Goal: Information Seeking & Learning: Compare options

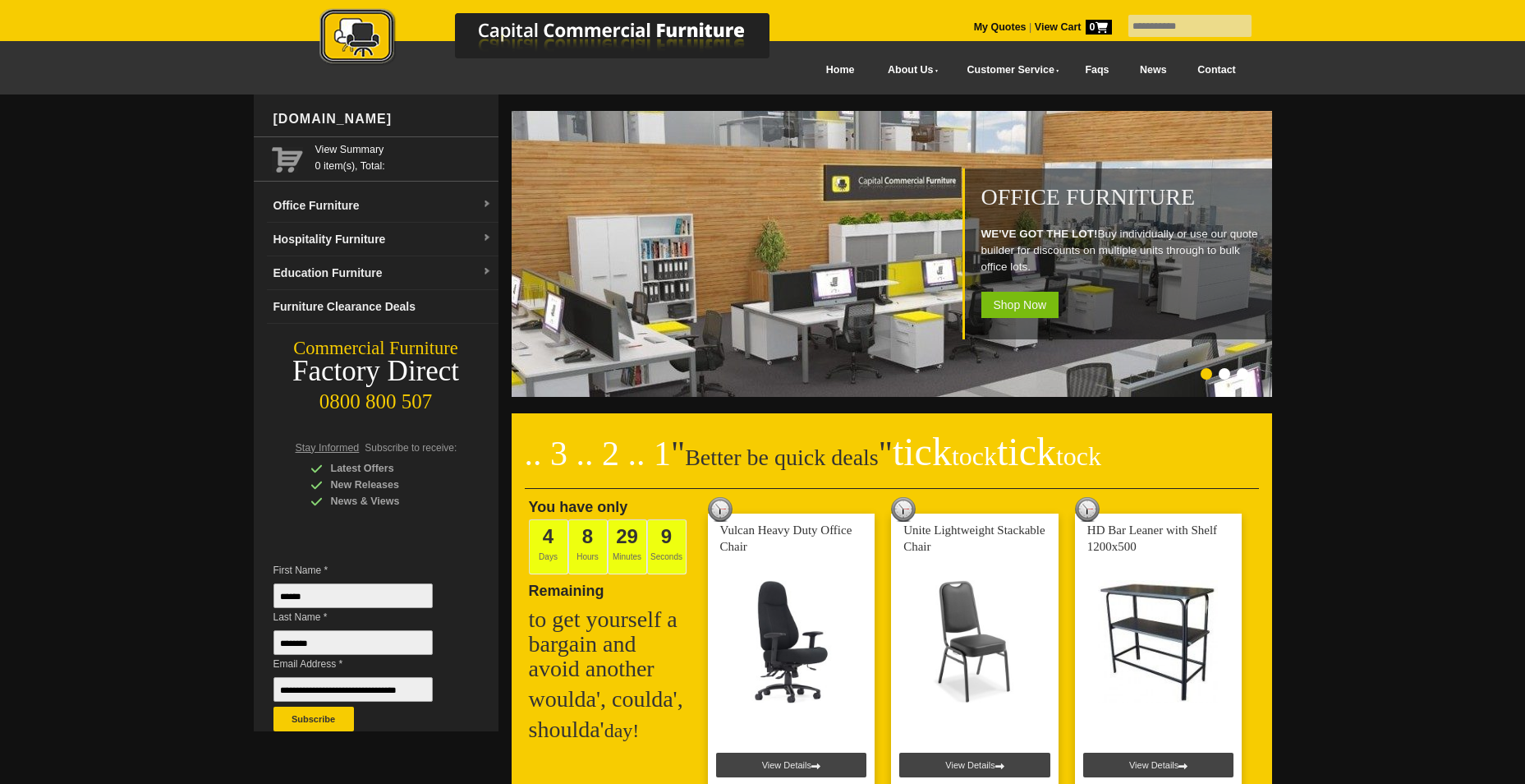
drag, startPoint x: 1163, startPoint y: 27, endPoint x: 1158, endPoint y: 17, distance: 11.2
click at [1163, 27] on input "text" at bounding box center [1191, 26] width 124 height 22
paste input "**********"
type input "**********"
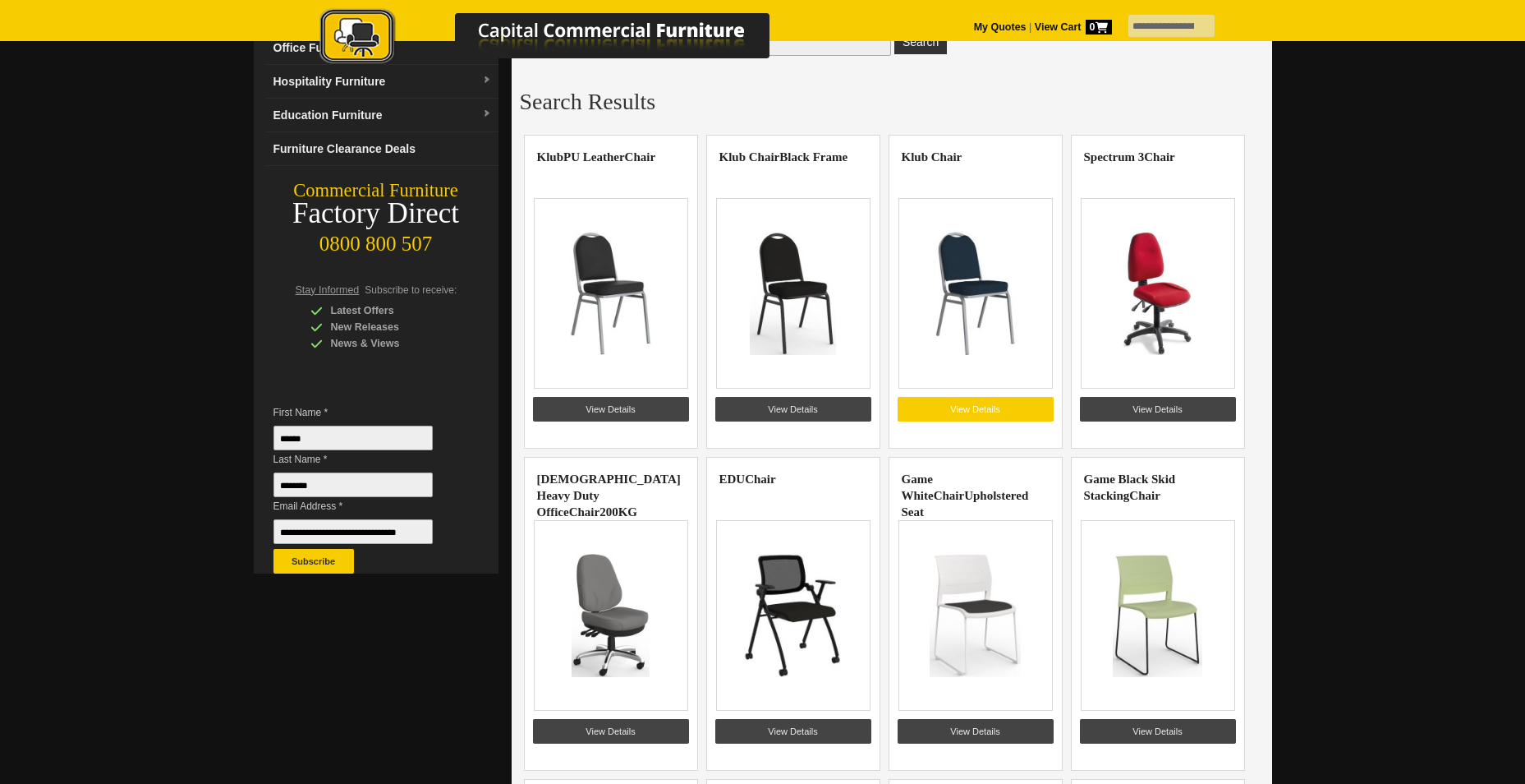
scroll to position [164, 0]
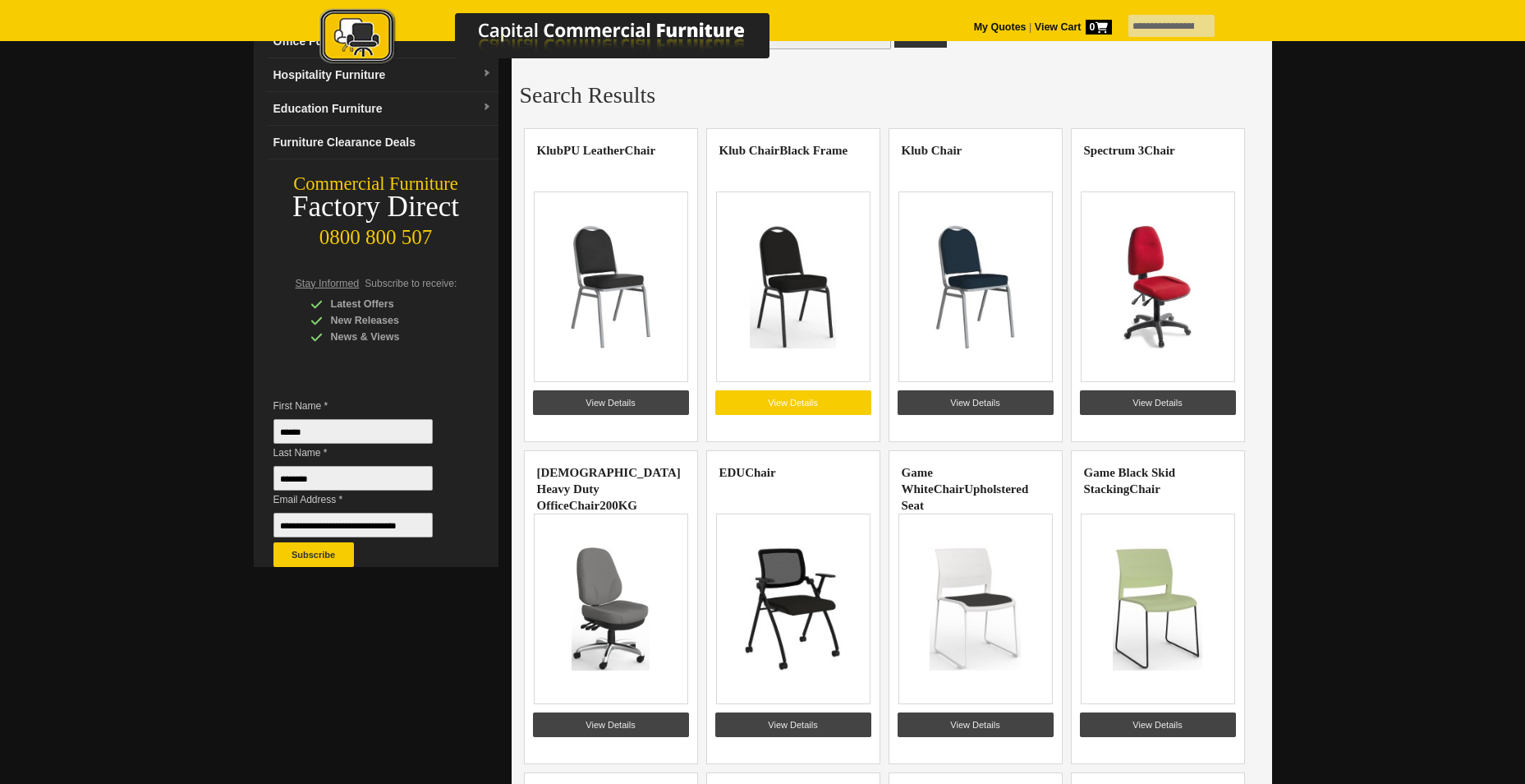
click at [798, 406] on link "View Details" at bounding box center [793, 403] width 156 height 24
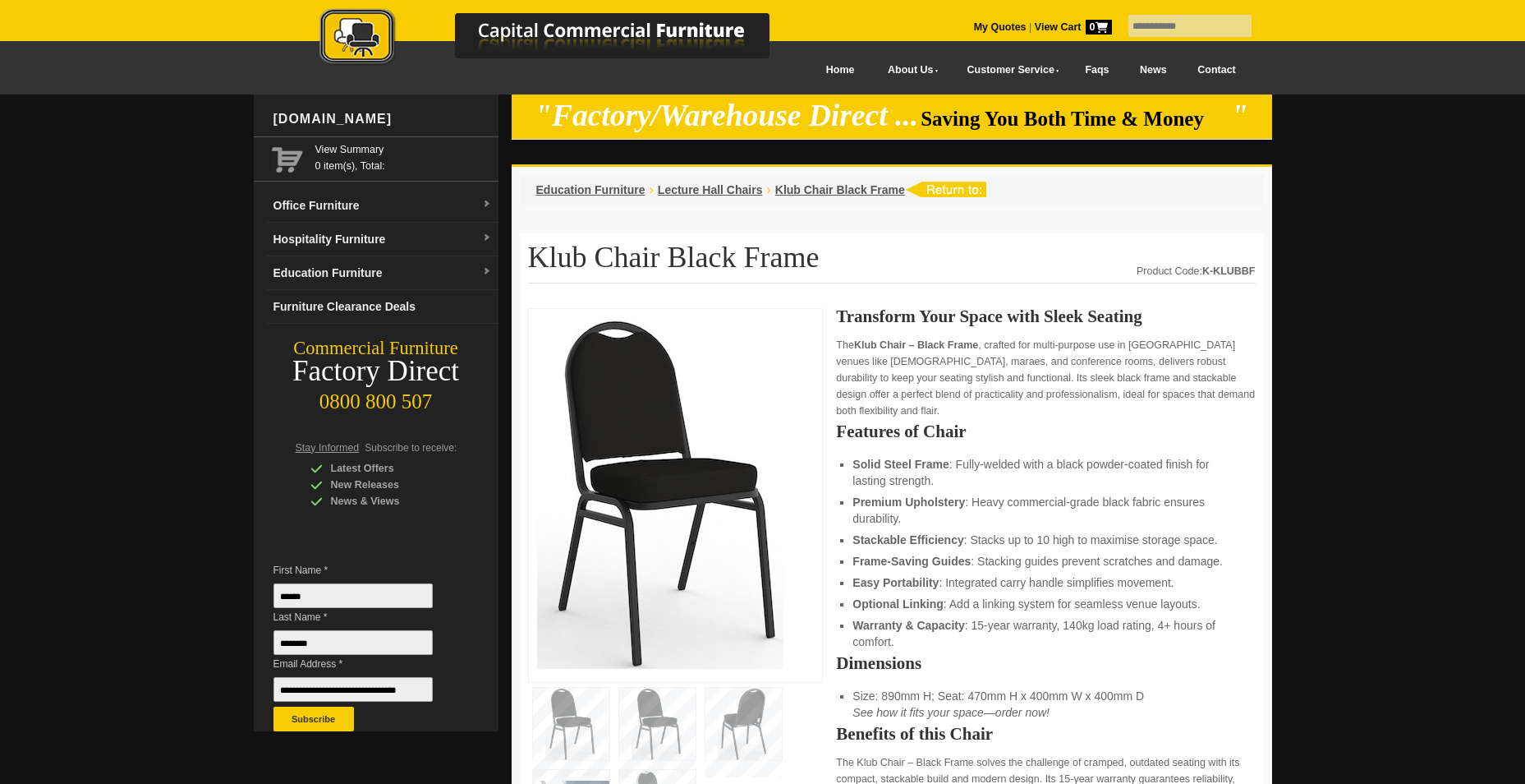
click at [658, 462] on img at bounding box center [659, 492] width 246 height 351
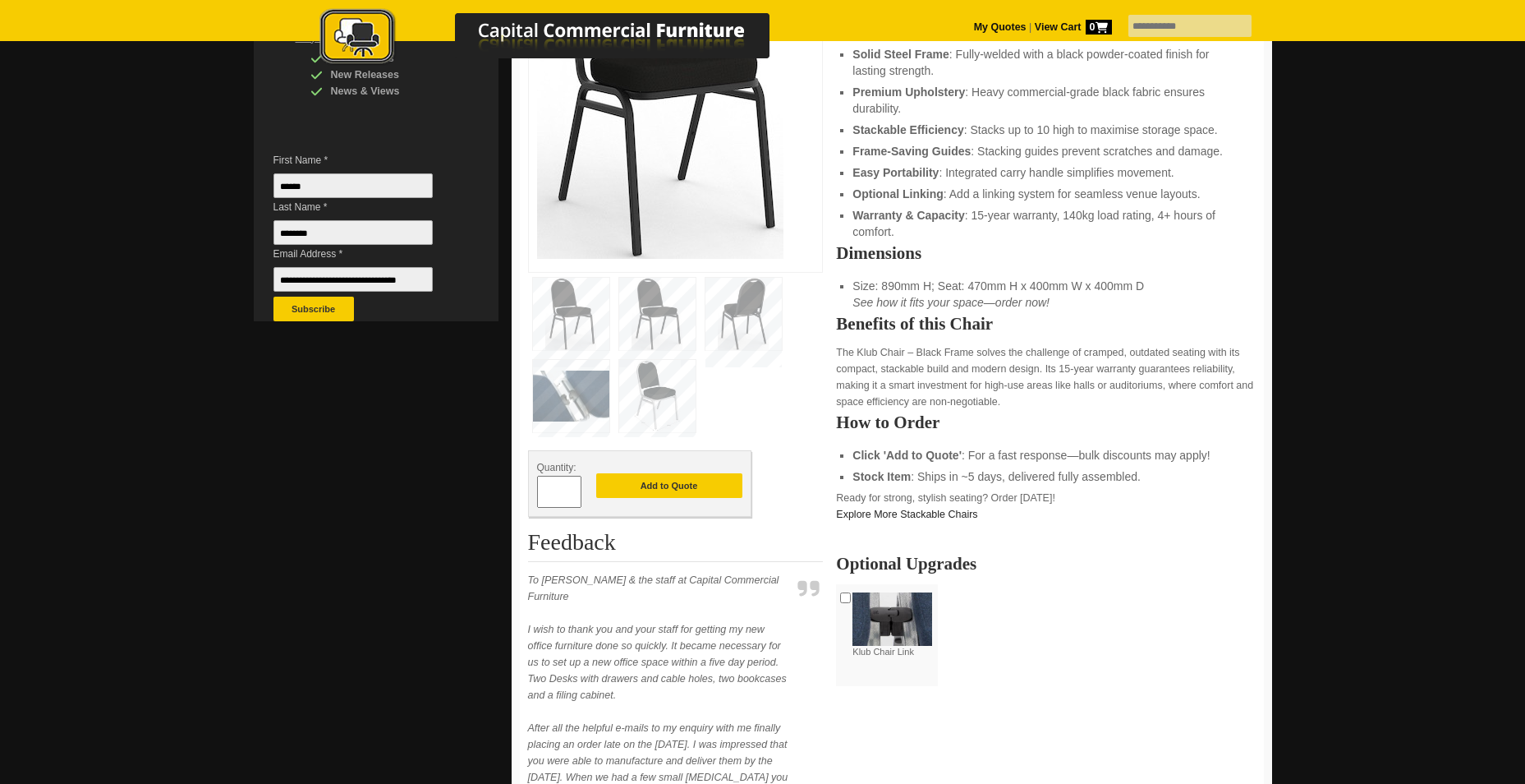
scroll to position [410, 0]
click at [566, 384] on img at bounding box center [571, 394] width 77 height 72
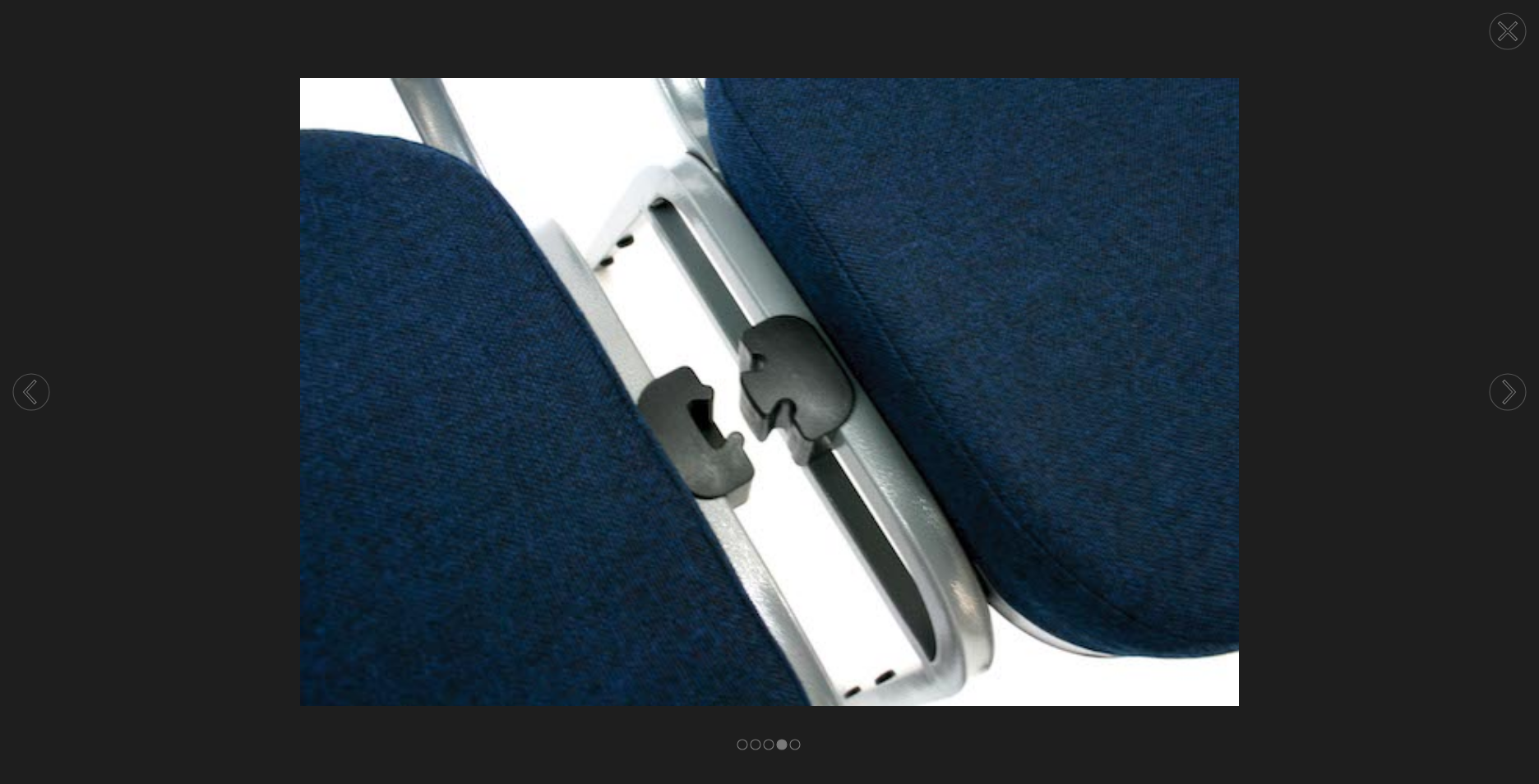
click at [1507, 39] on circle at bounding box center [1507, 31] width 37 height 37
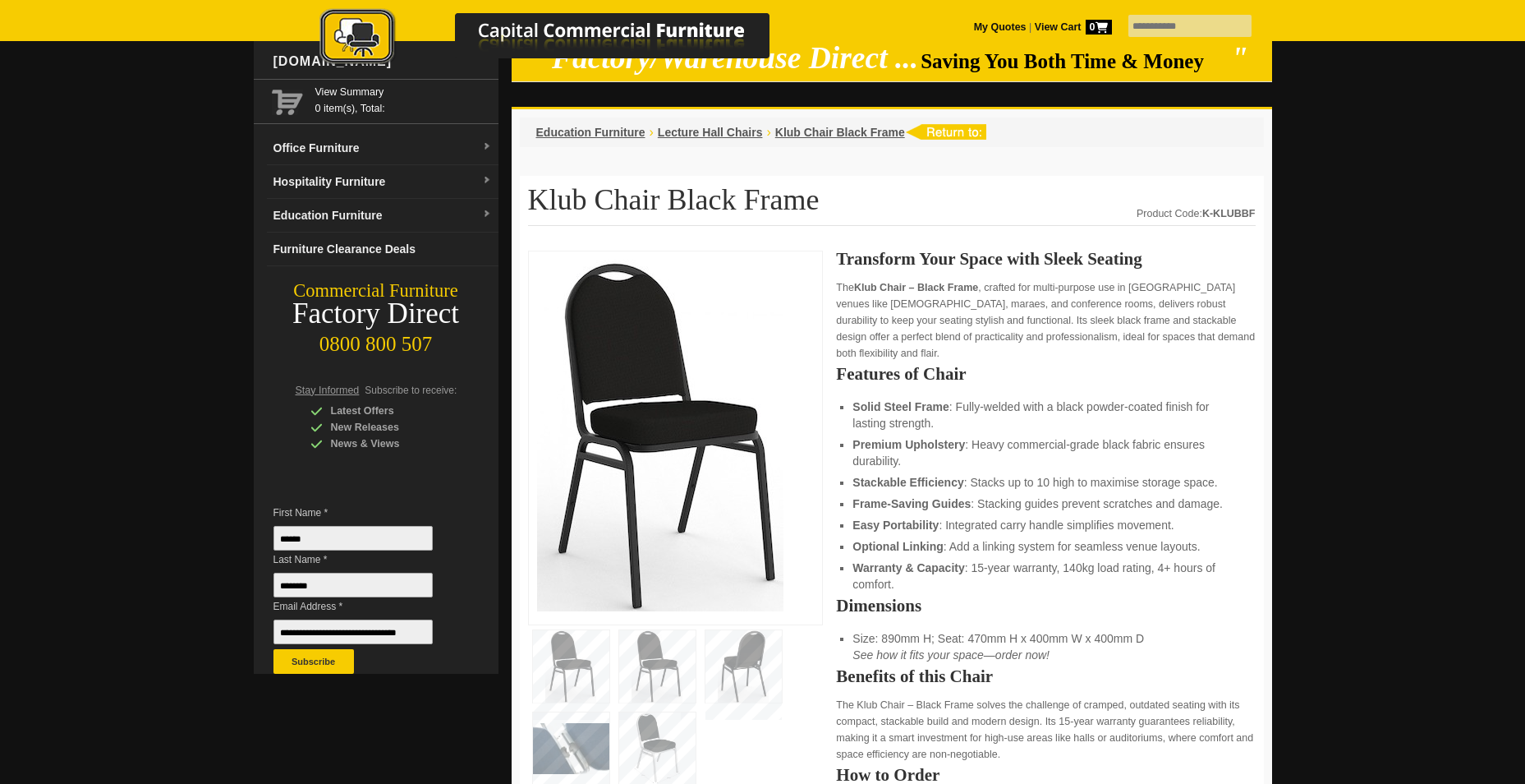
scroll to position [82, 0]
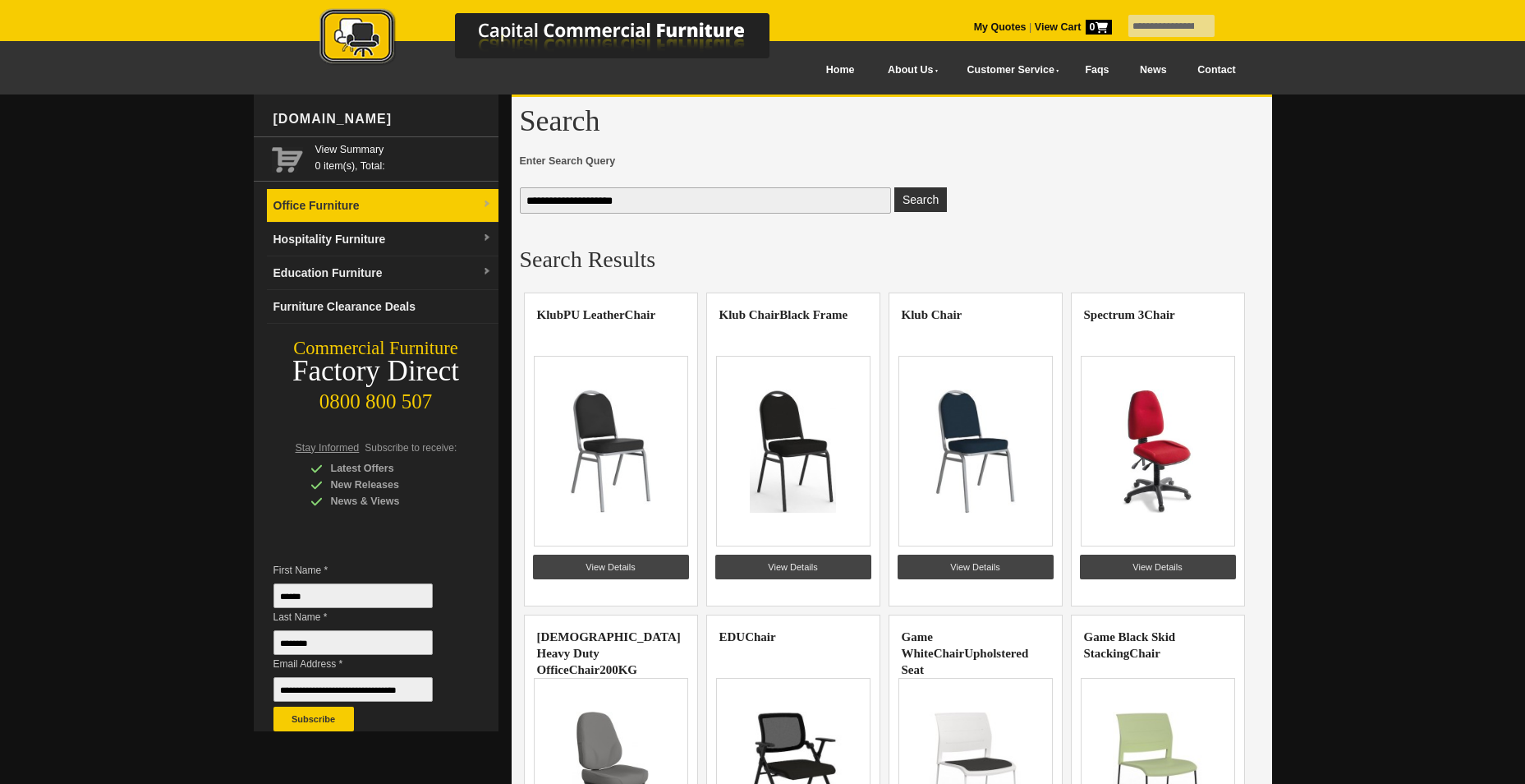
drag, startPoint x: 551, startPoint y: 201, endPoint x: 478, endPoint y: 200, distance: 73.0
type input "**********"
click at [895, 187] on button "Search" at bounding box center [921, 200] width 52 height 24
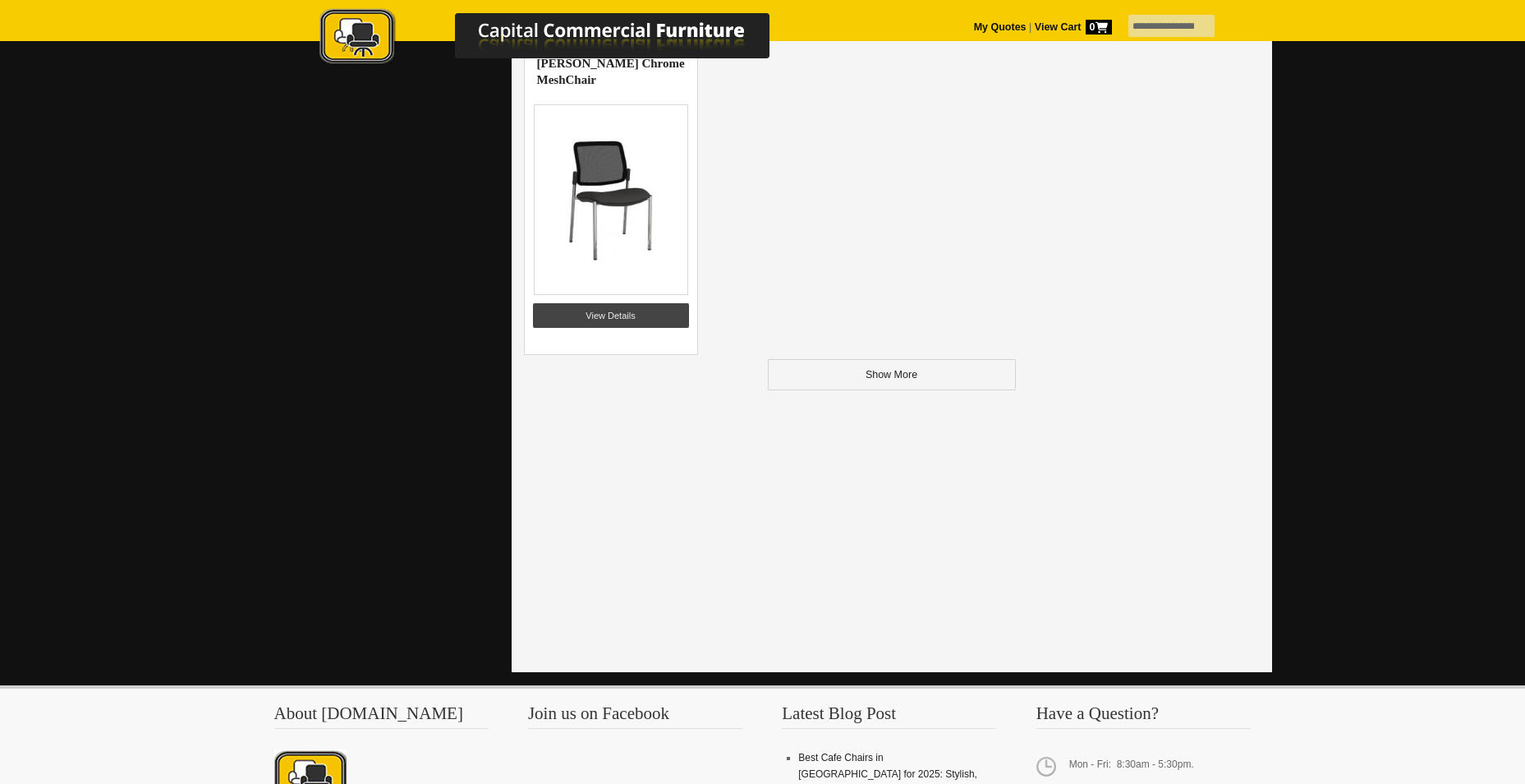
scroll to position [2218, 0]
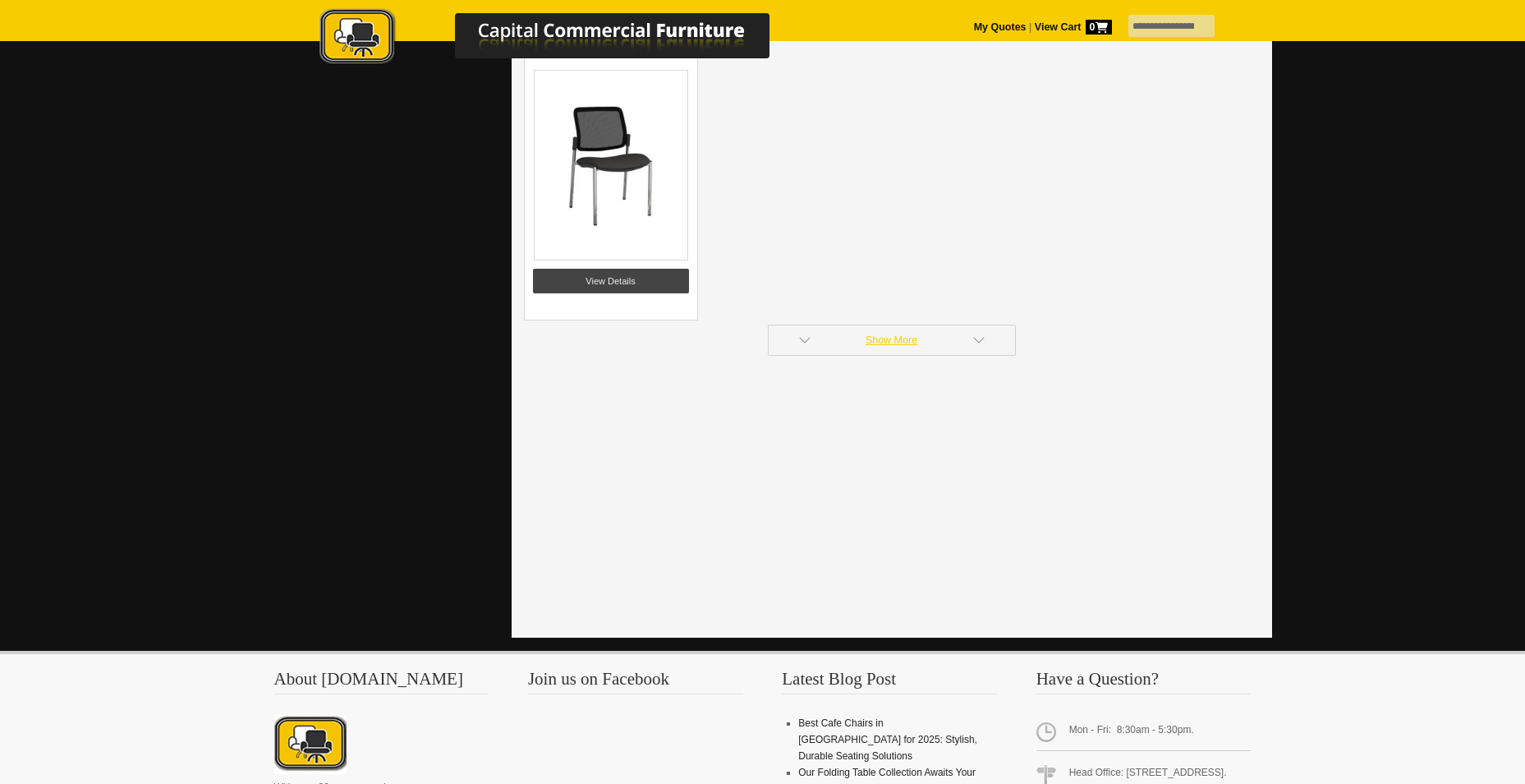
click at [995, 334] on link "Show More" at bounding box center [892, 339] width 248 height 31
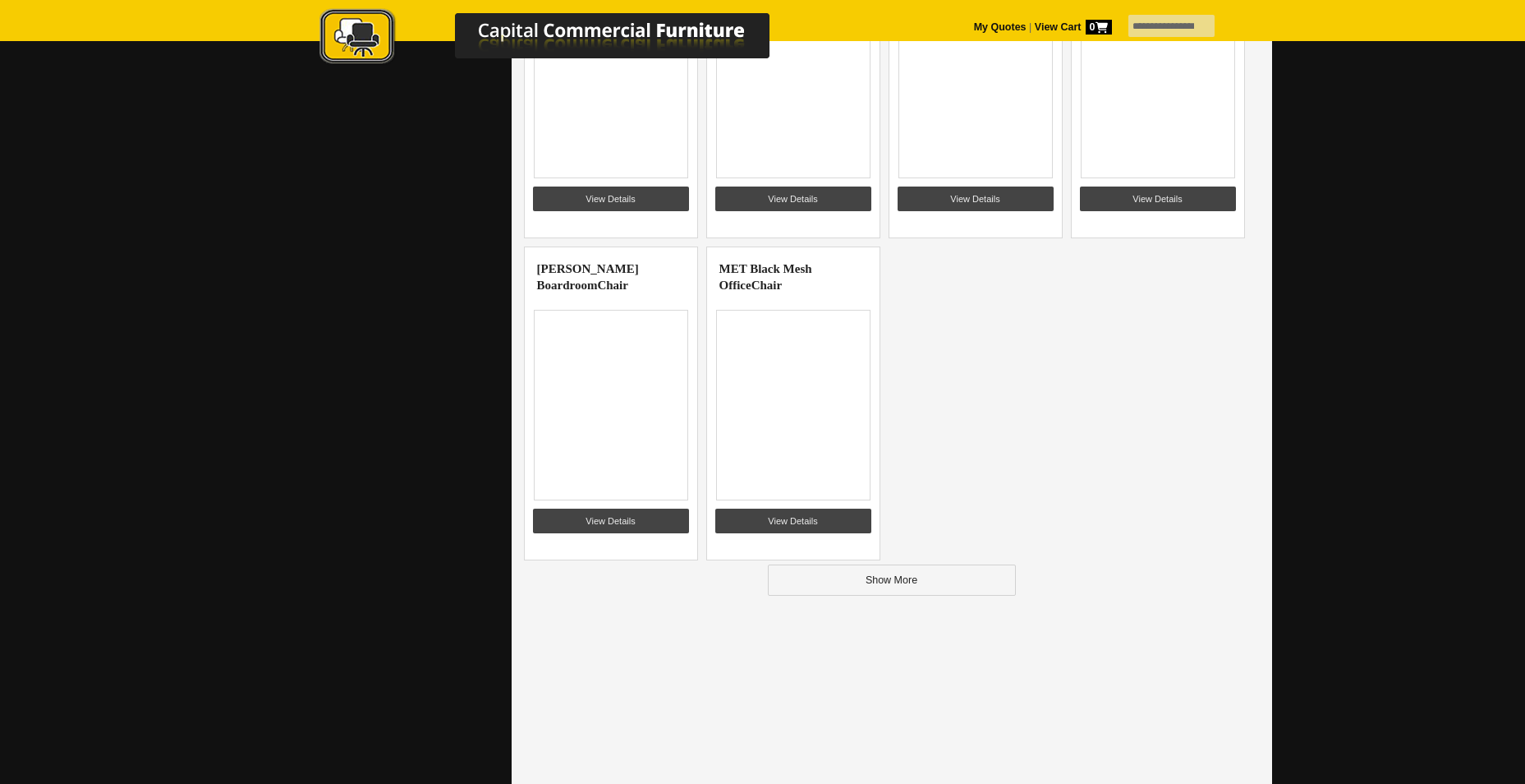
scroll to position [3952, 0]
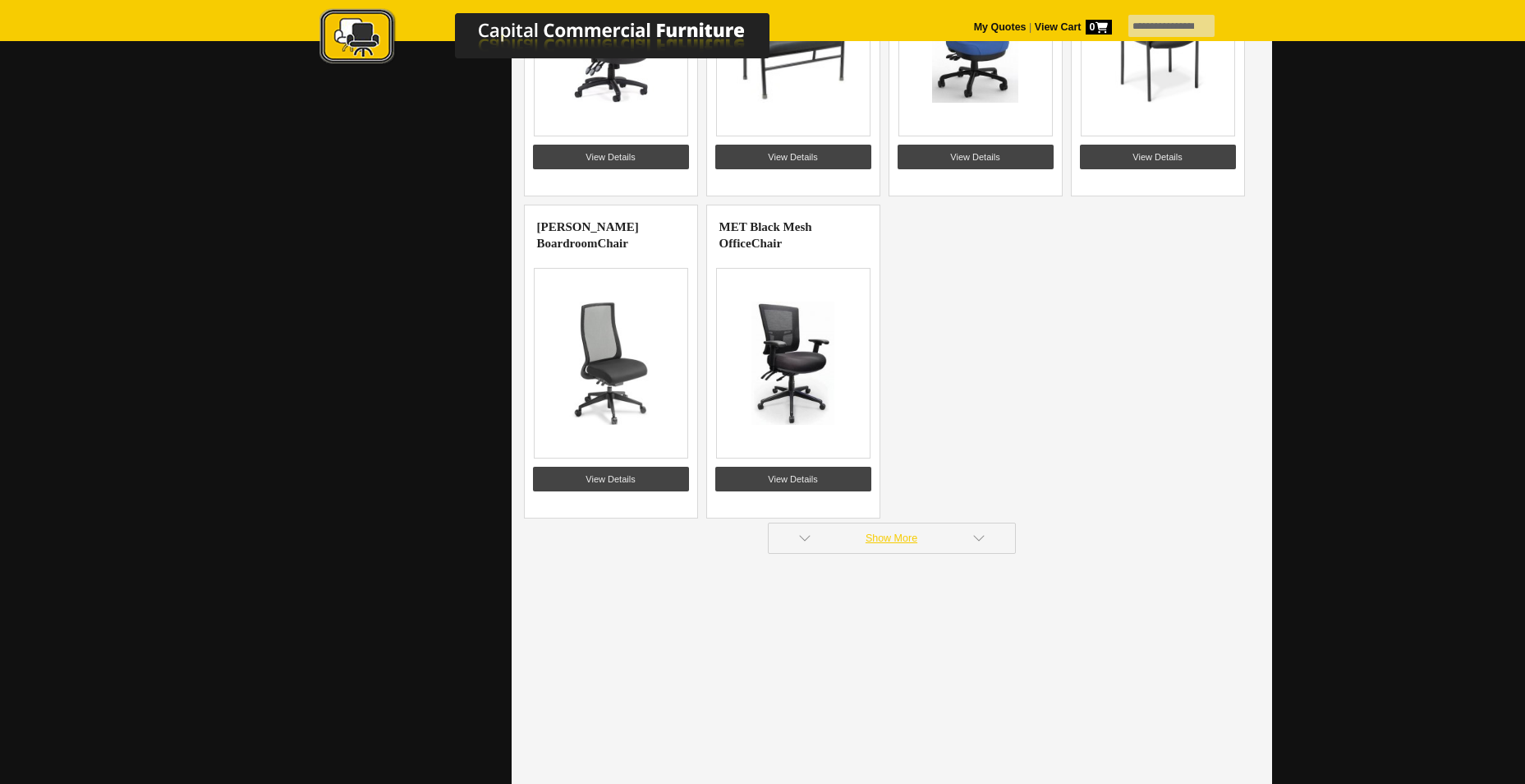
click at [941, 533] on link "Show More" at bounding box center [892, 538] width 248 height 31
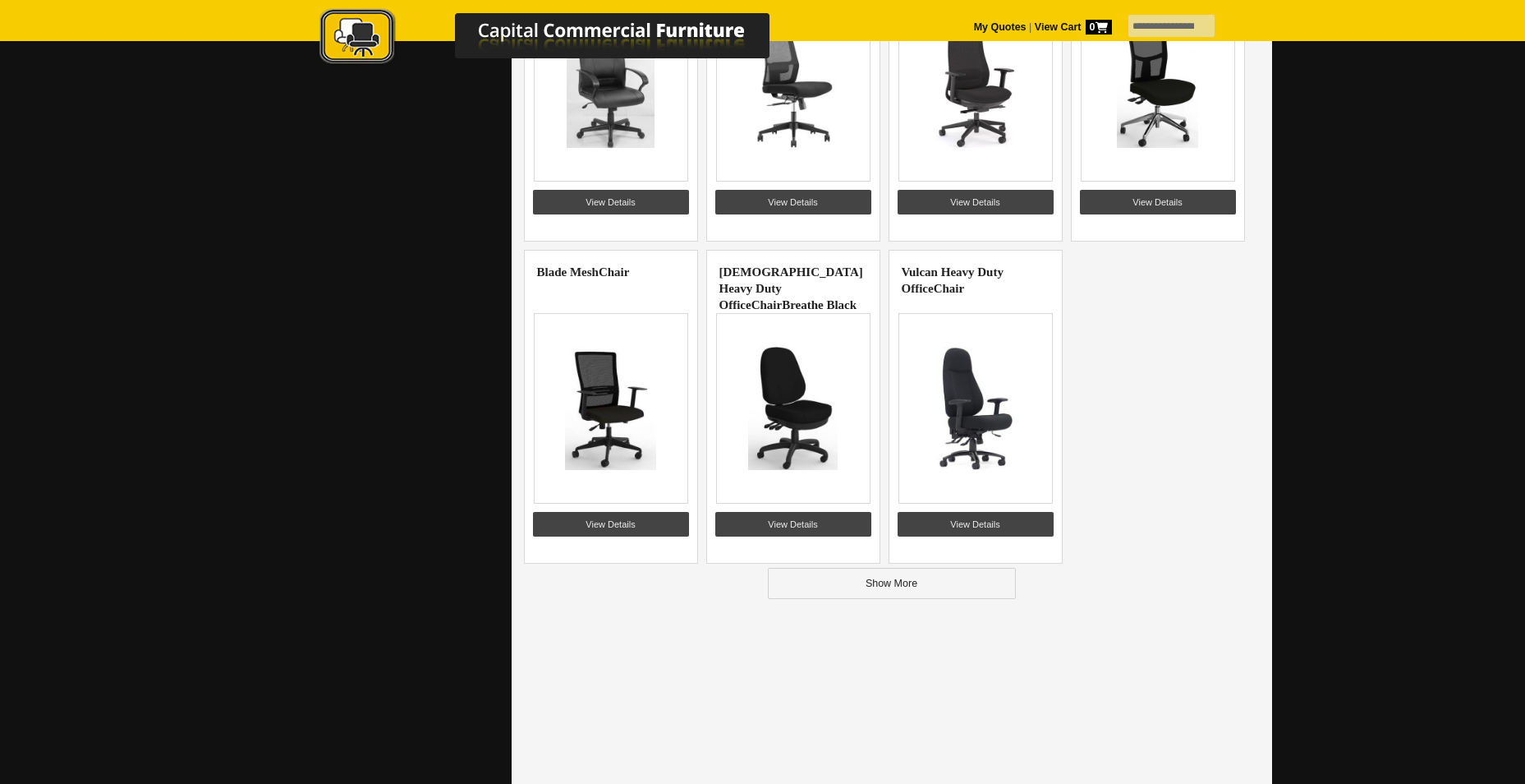
scroll to position [5841, 0]
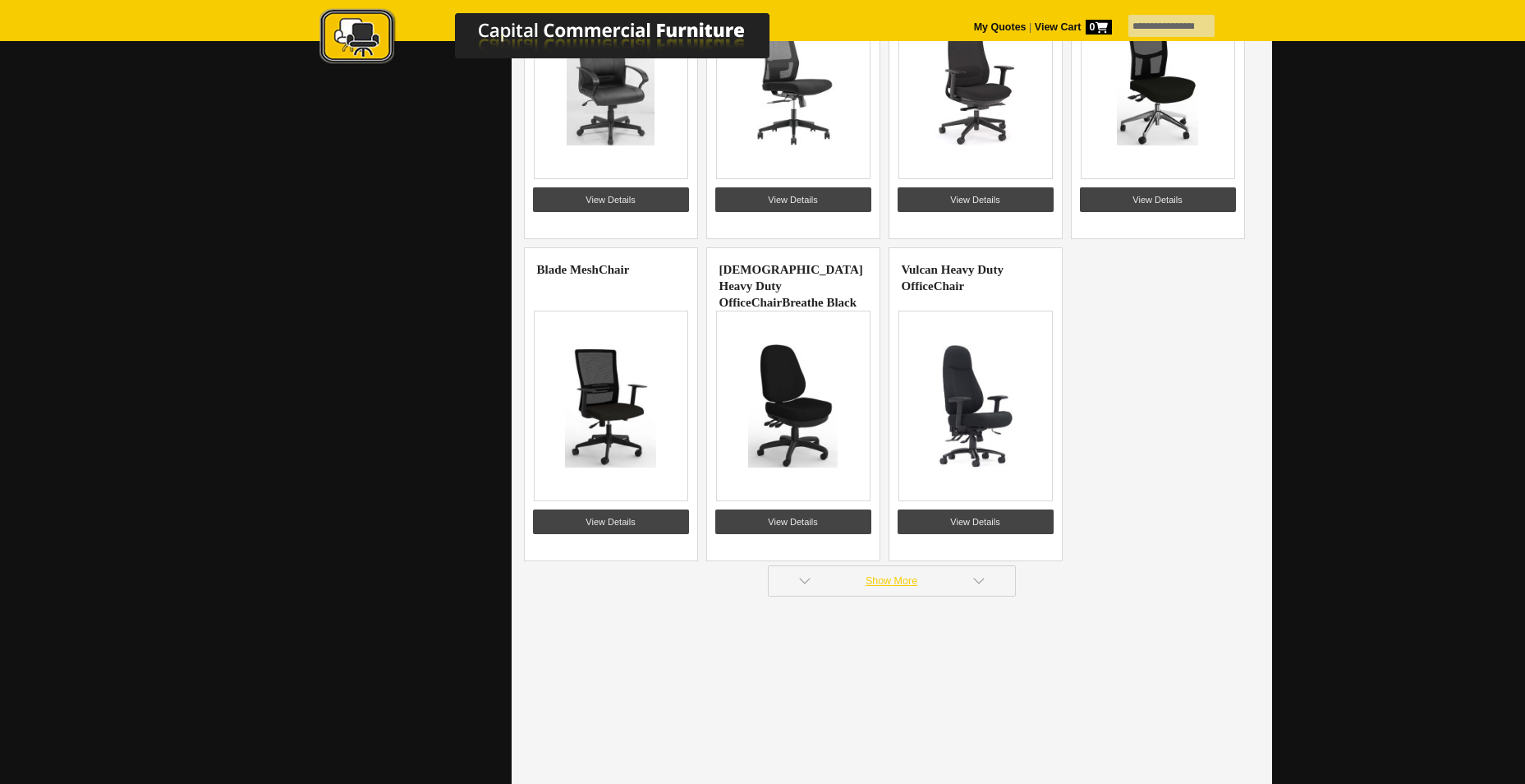
click at [920, 588] on link "Show More" at bounding box center [892, 580] width 248 height 31
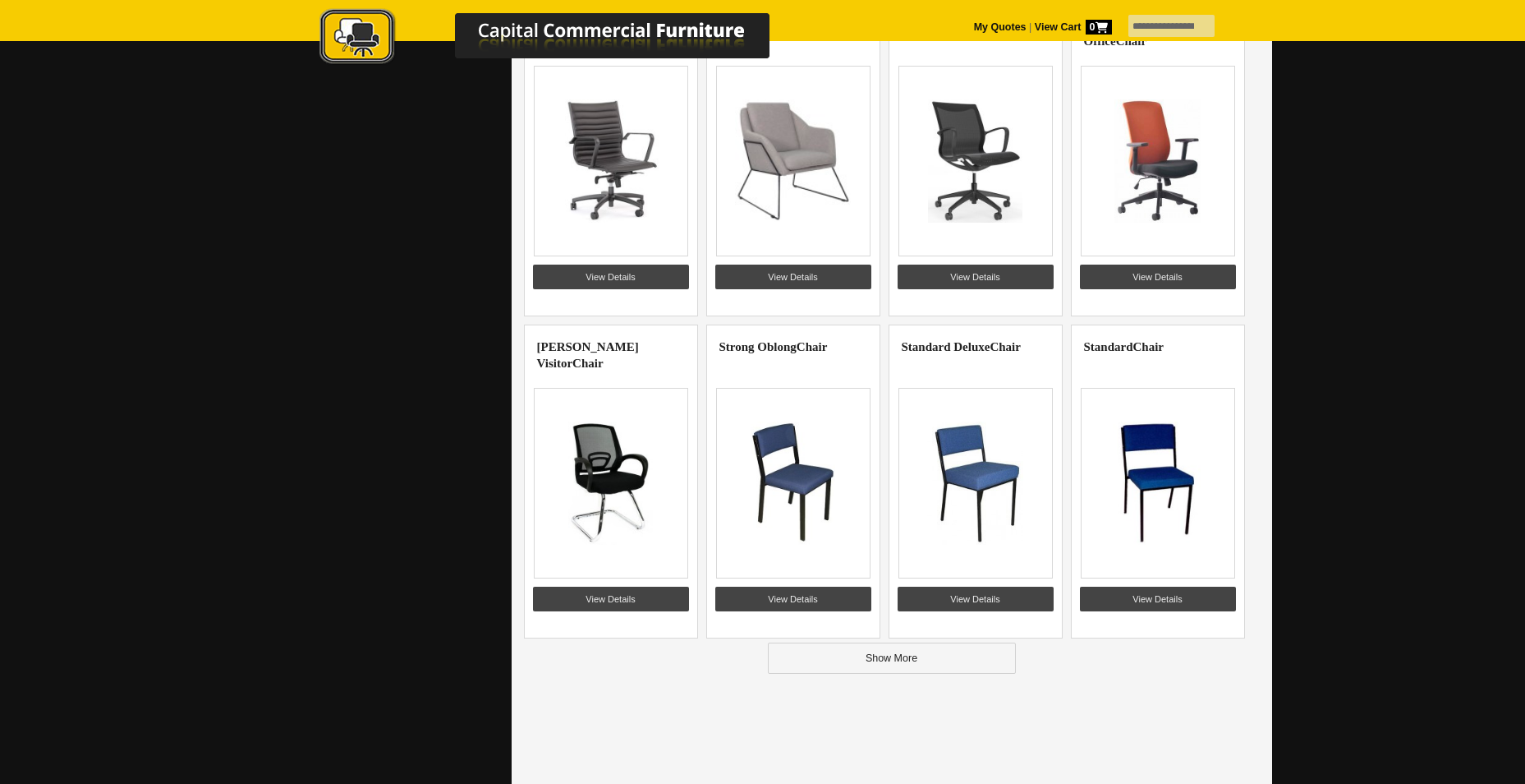
scroll to position [7812, 0]
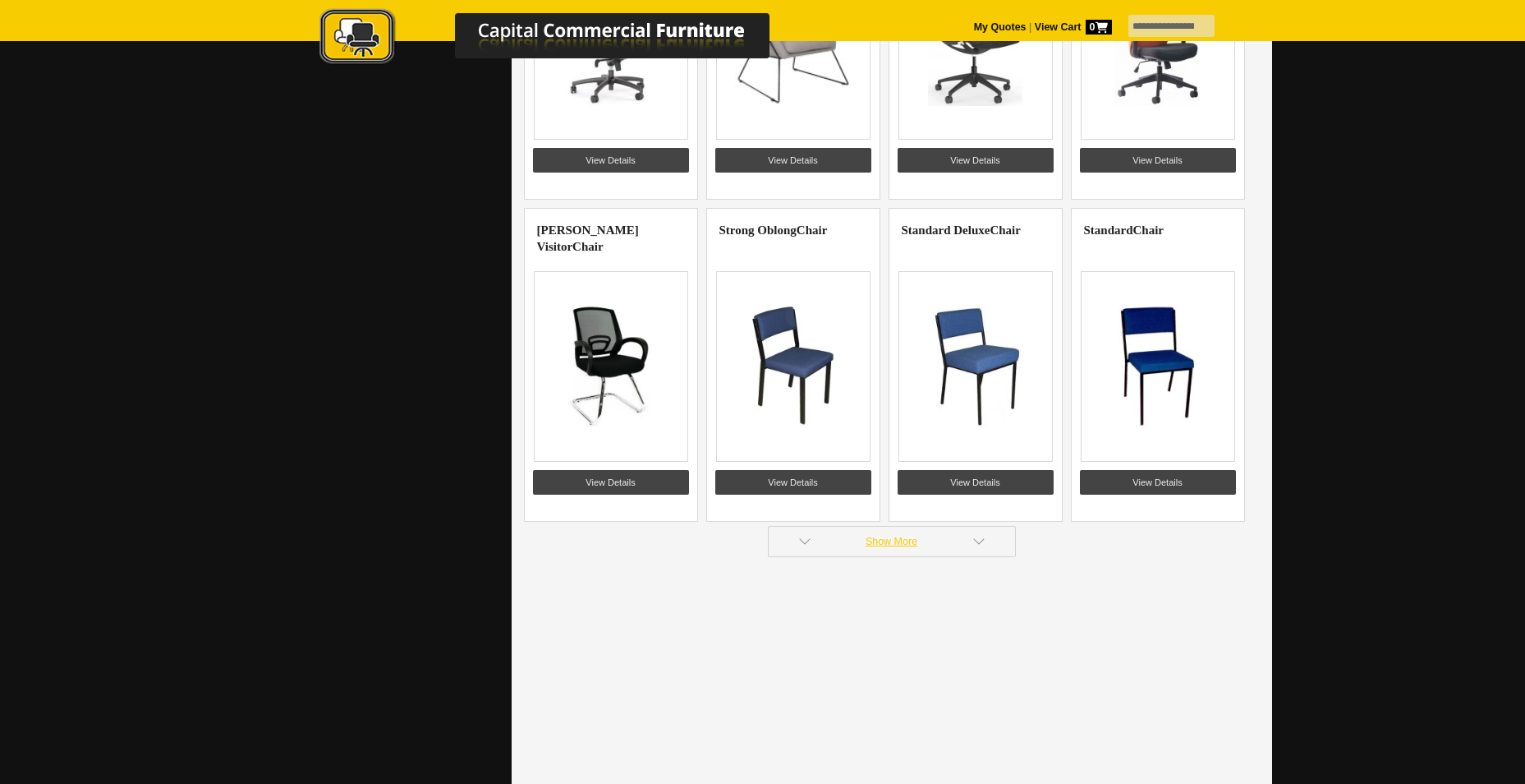
click at [989, 544] on link "Show More" at bounding box center [892, 540] width 248 height 31
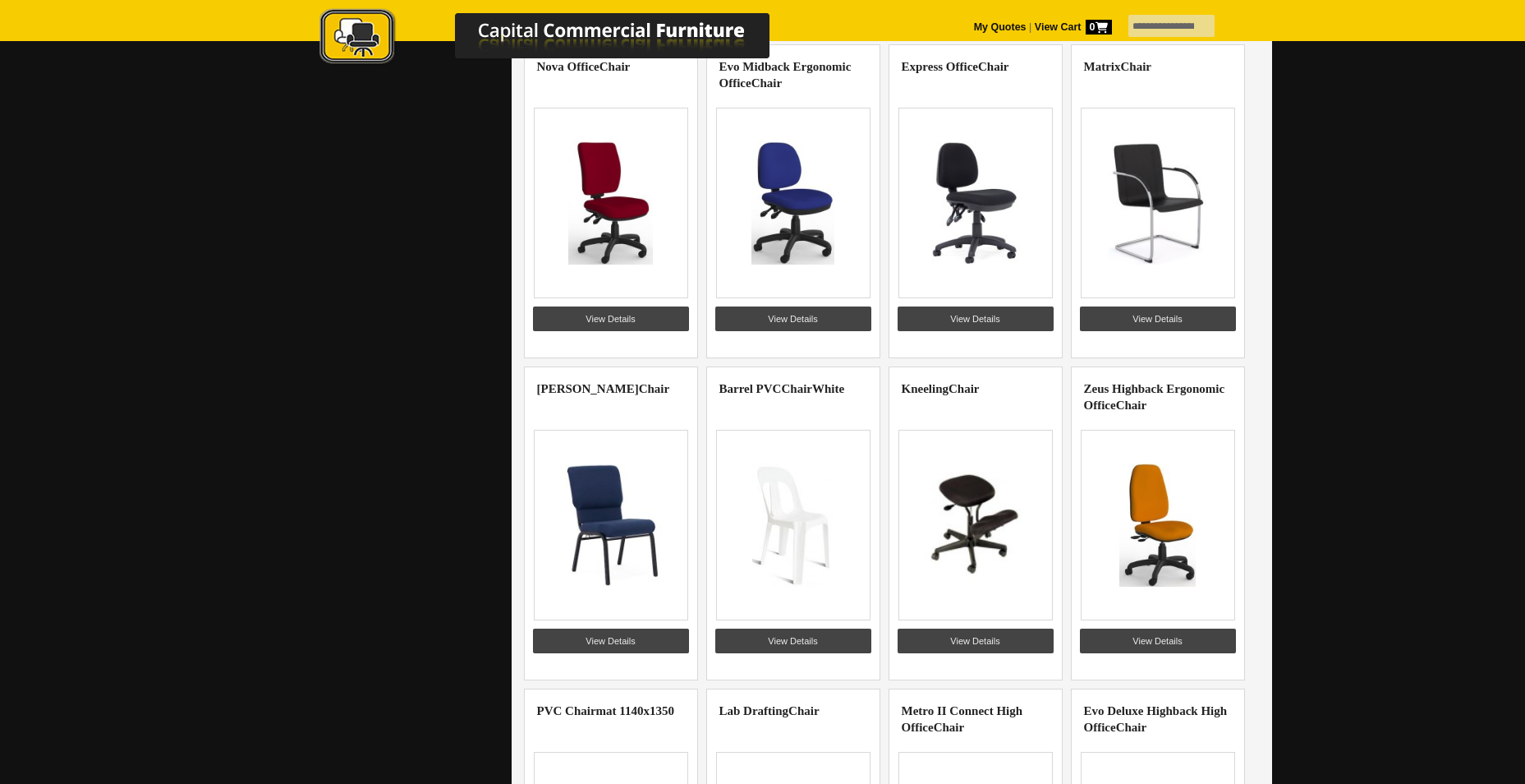
scroll to position [8223, 0]
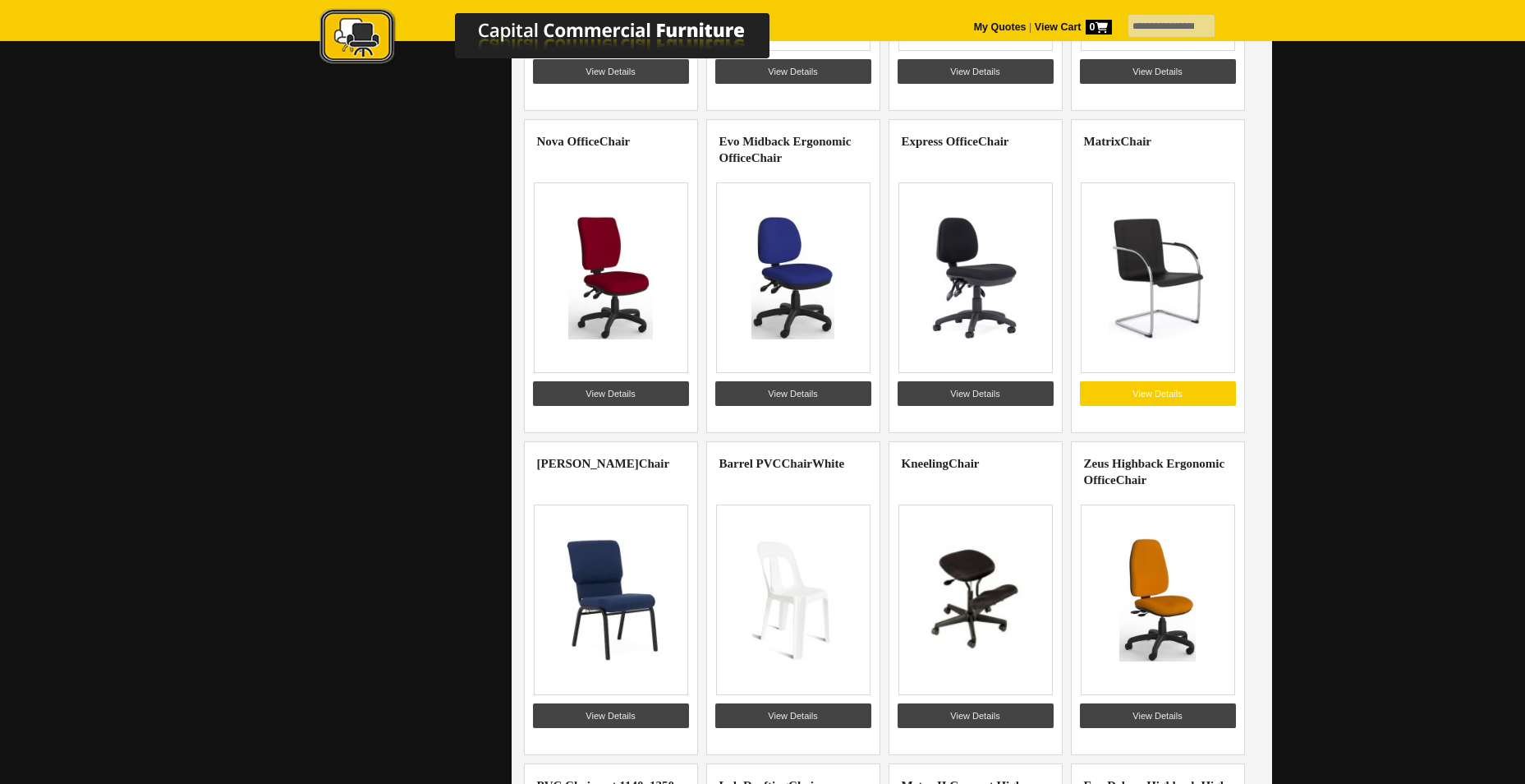
drag, startPoint x: 1153, startPoint y: 308, endPoint x: 1133, endPoint y: 395, distance: 89.3
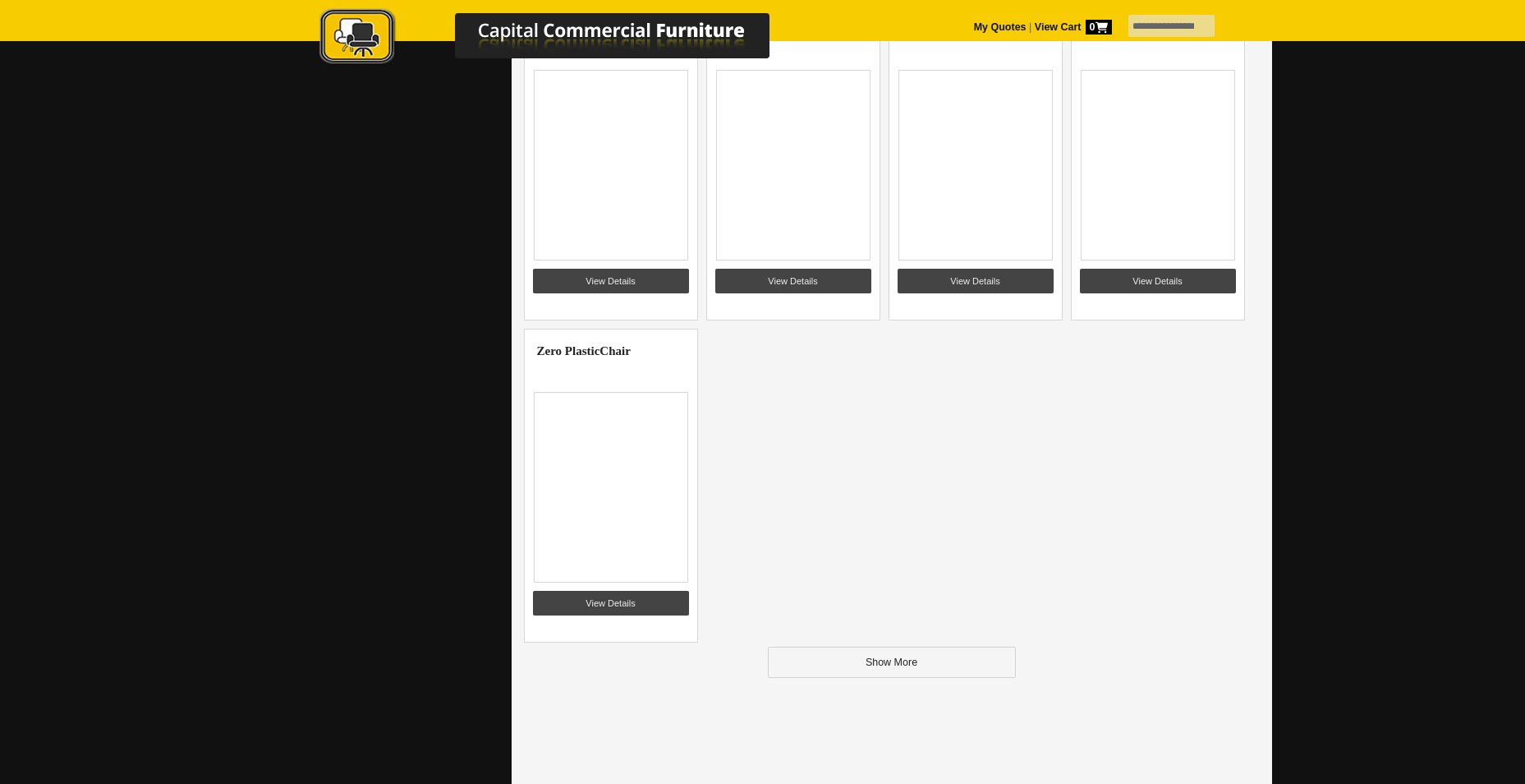
scroll to position [9948, 0]
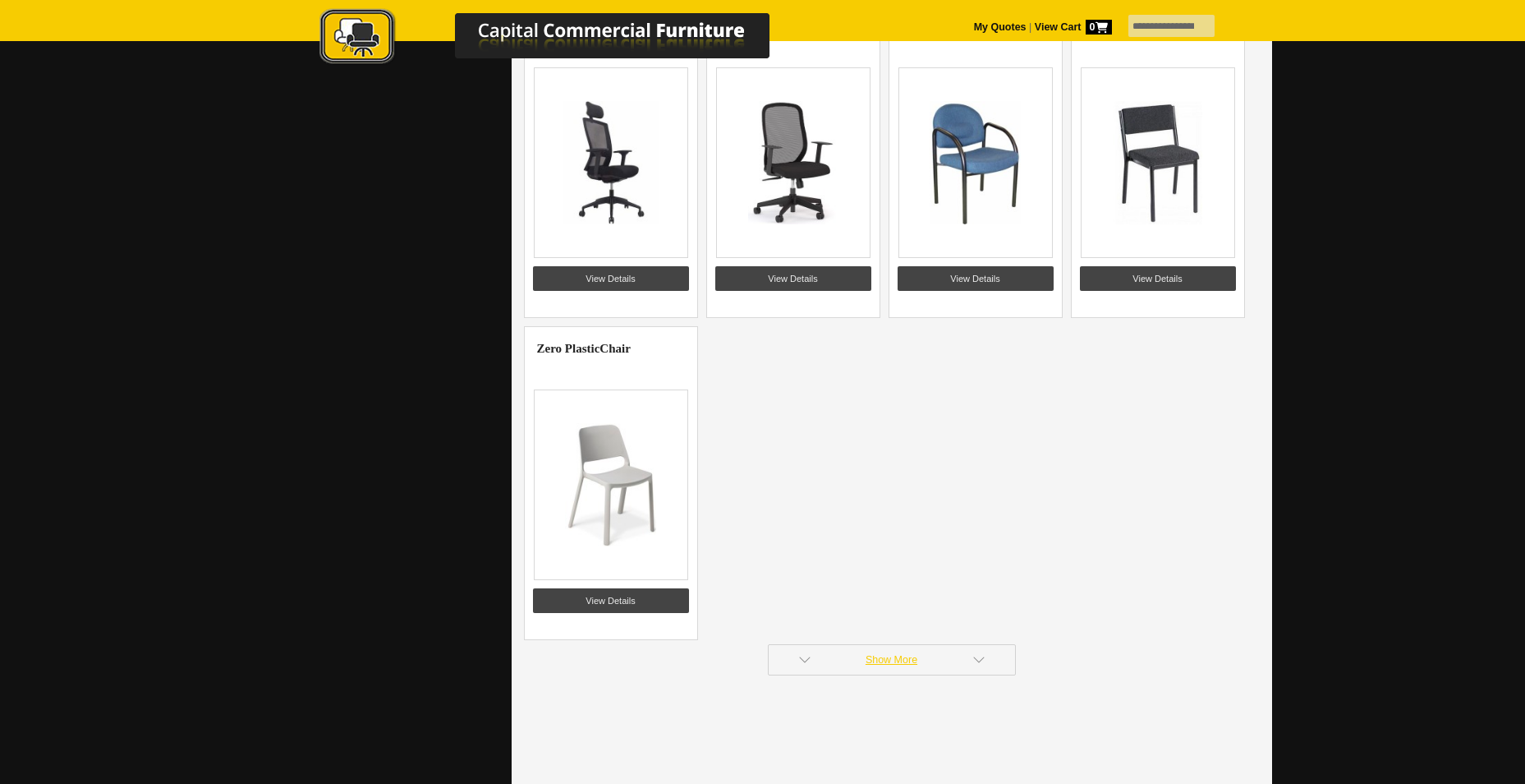
click at [884, 656] on link "Show More" at bounding box center [892, 658] width 248 height 31
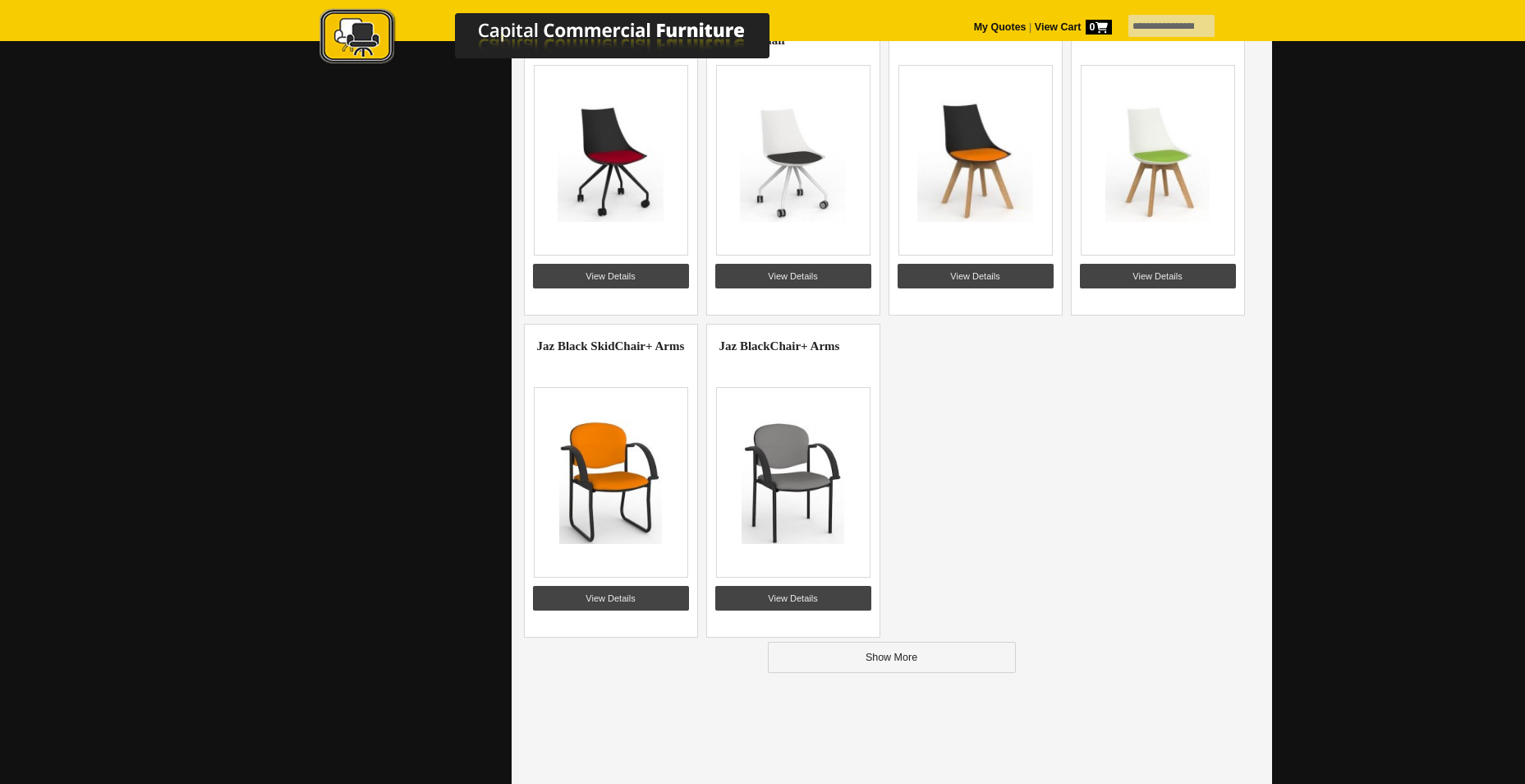
scroll to position [11919, 0]
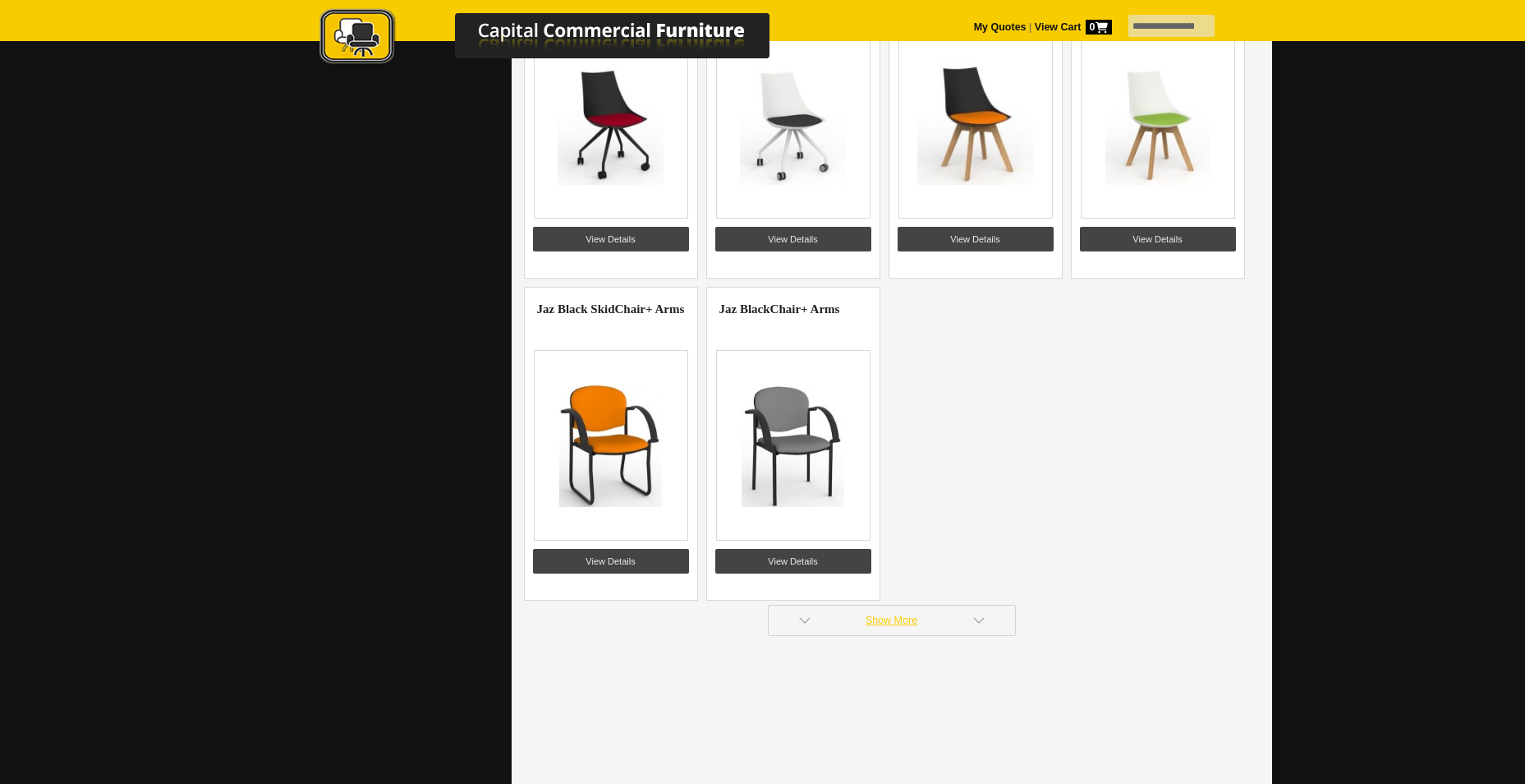
click at [881, 620] on link "Show More" at bounding box center [892, 619] width 248 height 31
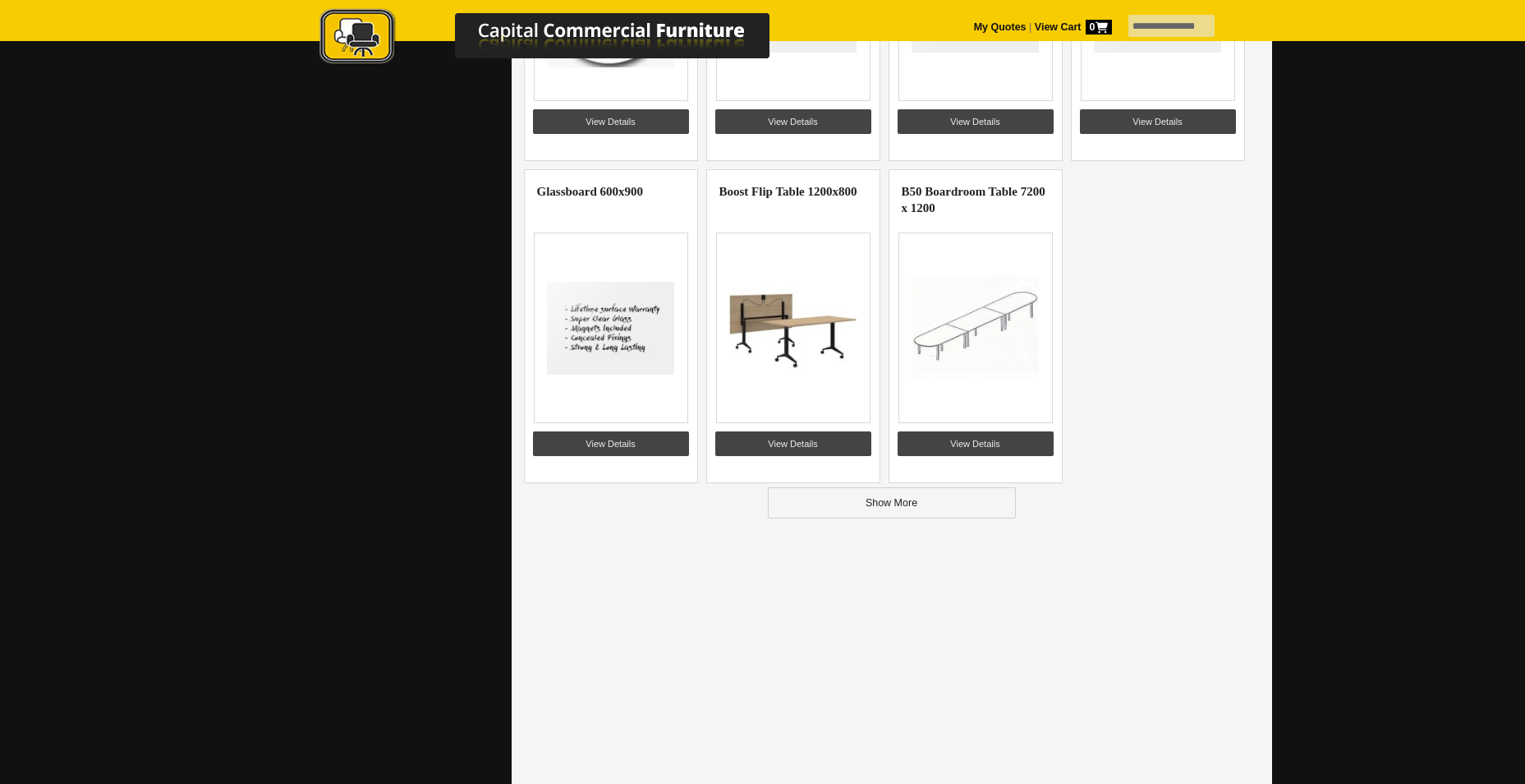
scroll to position [13972, 0]
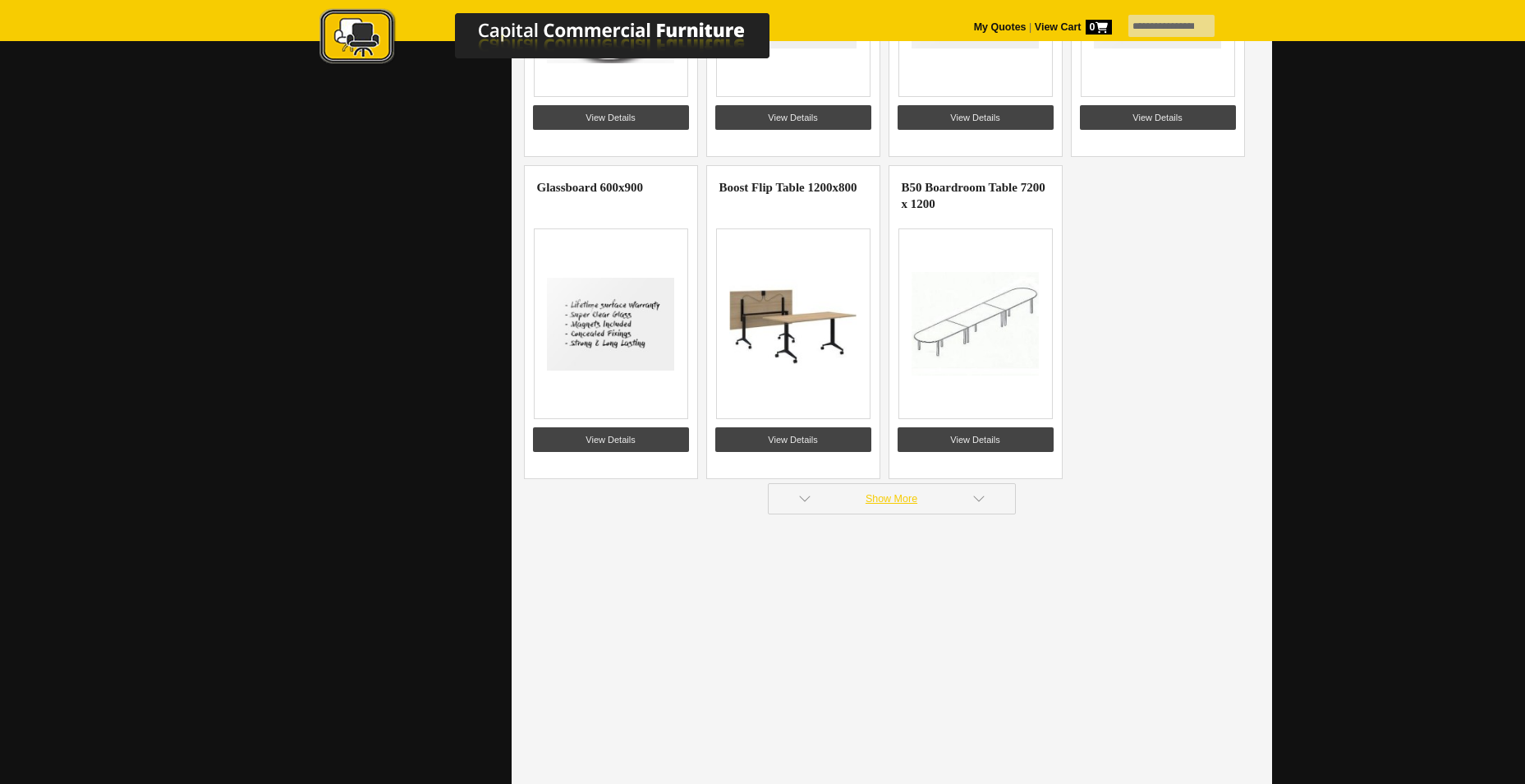
click at [891, 491] on link "Show More" at bounding box center [892, 498] width 248 height 31
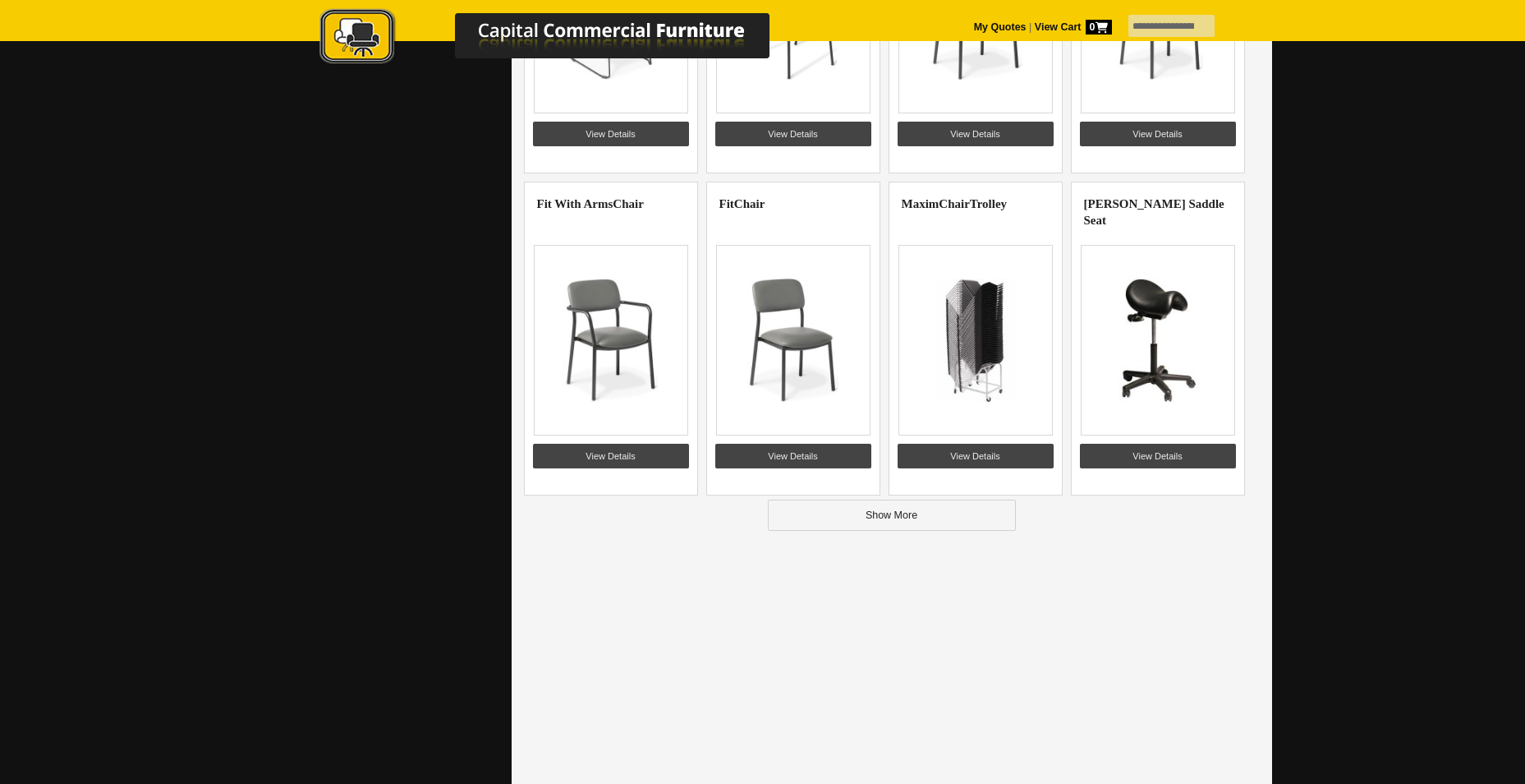
scroll to position [15943, 0]
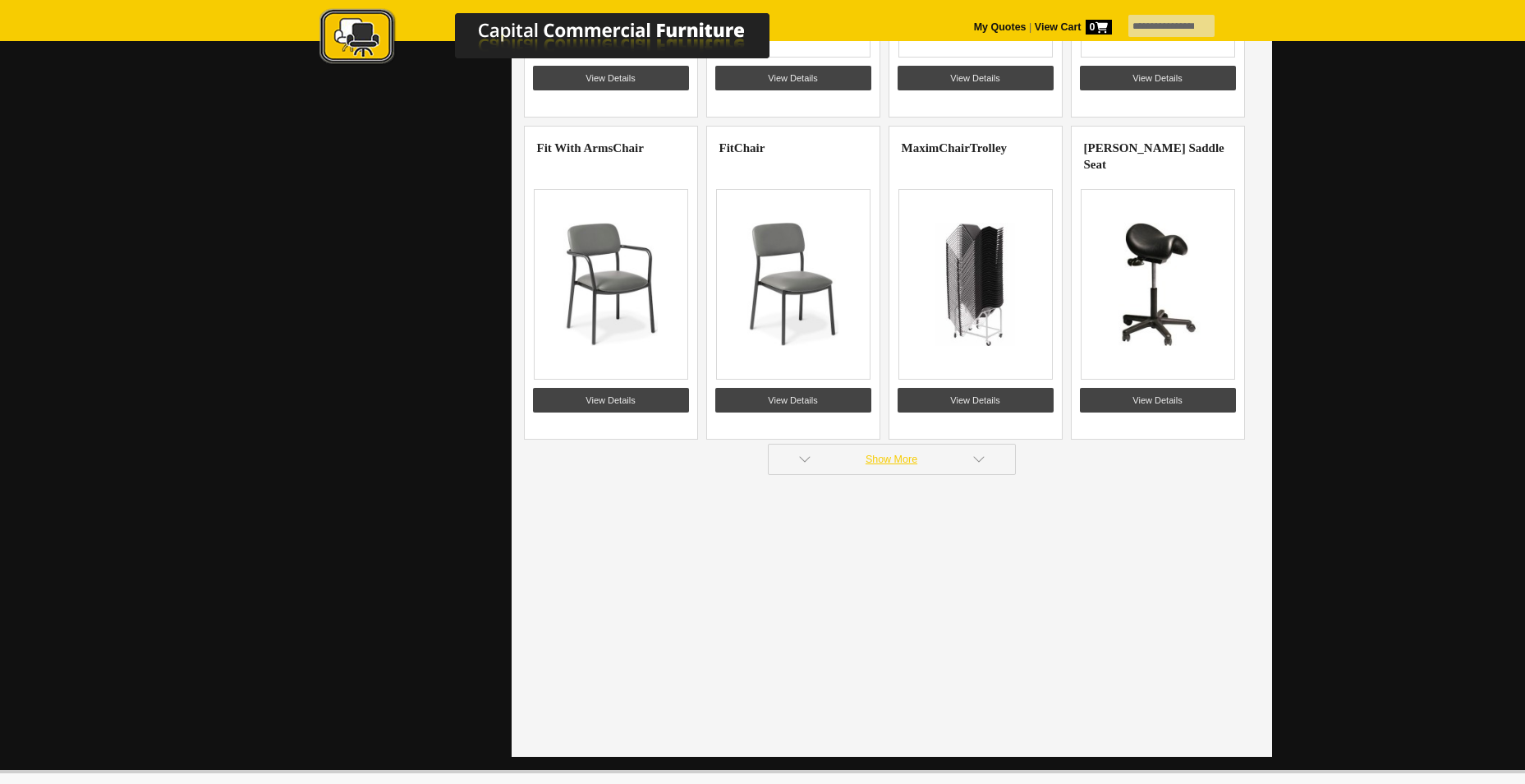
click at [967, 456] on link "Show More" at bounding box center [892, 459] width 248 height 31
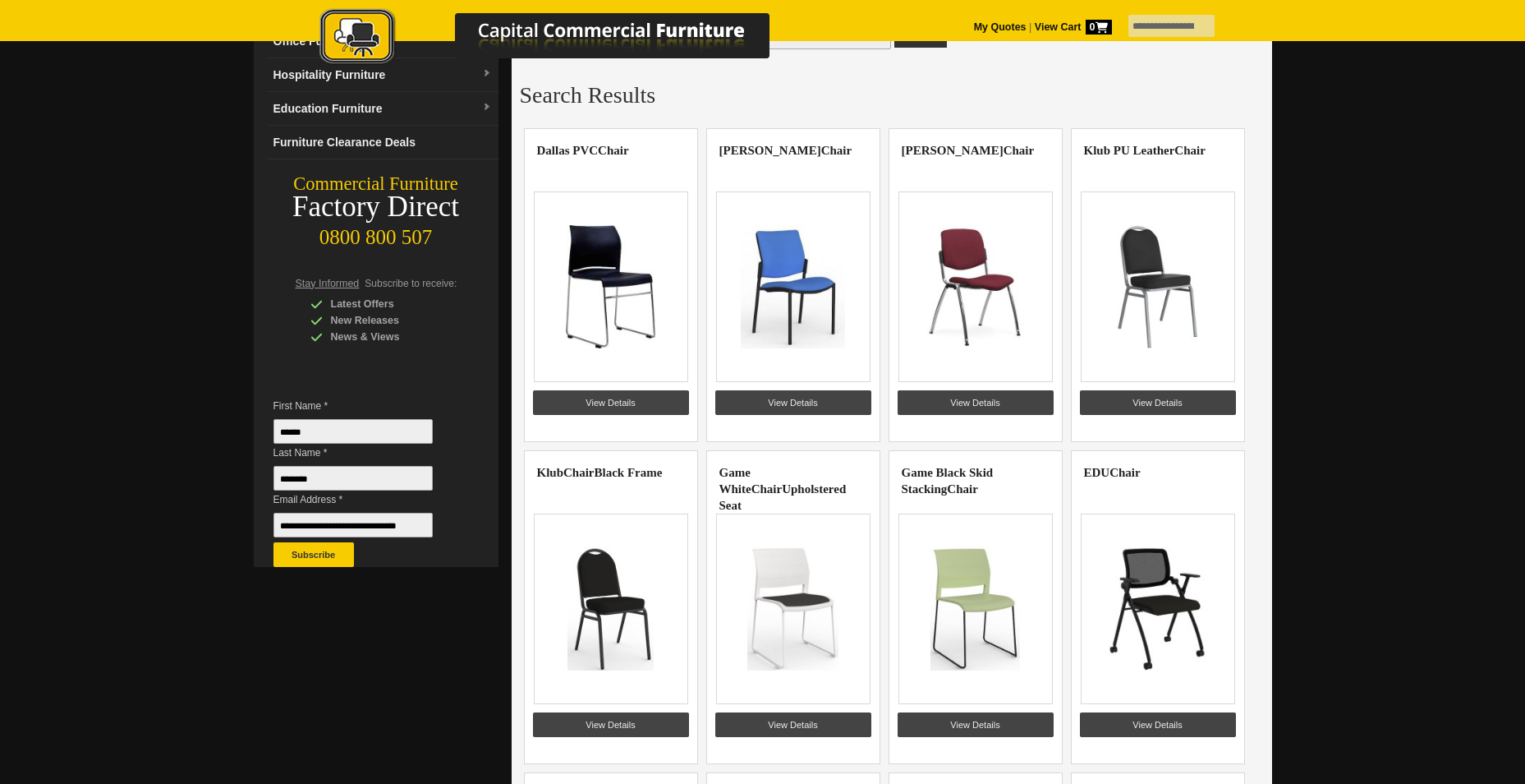
scroll to position [329, 0]
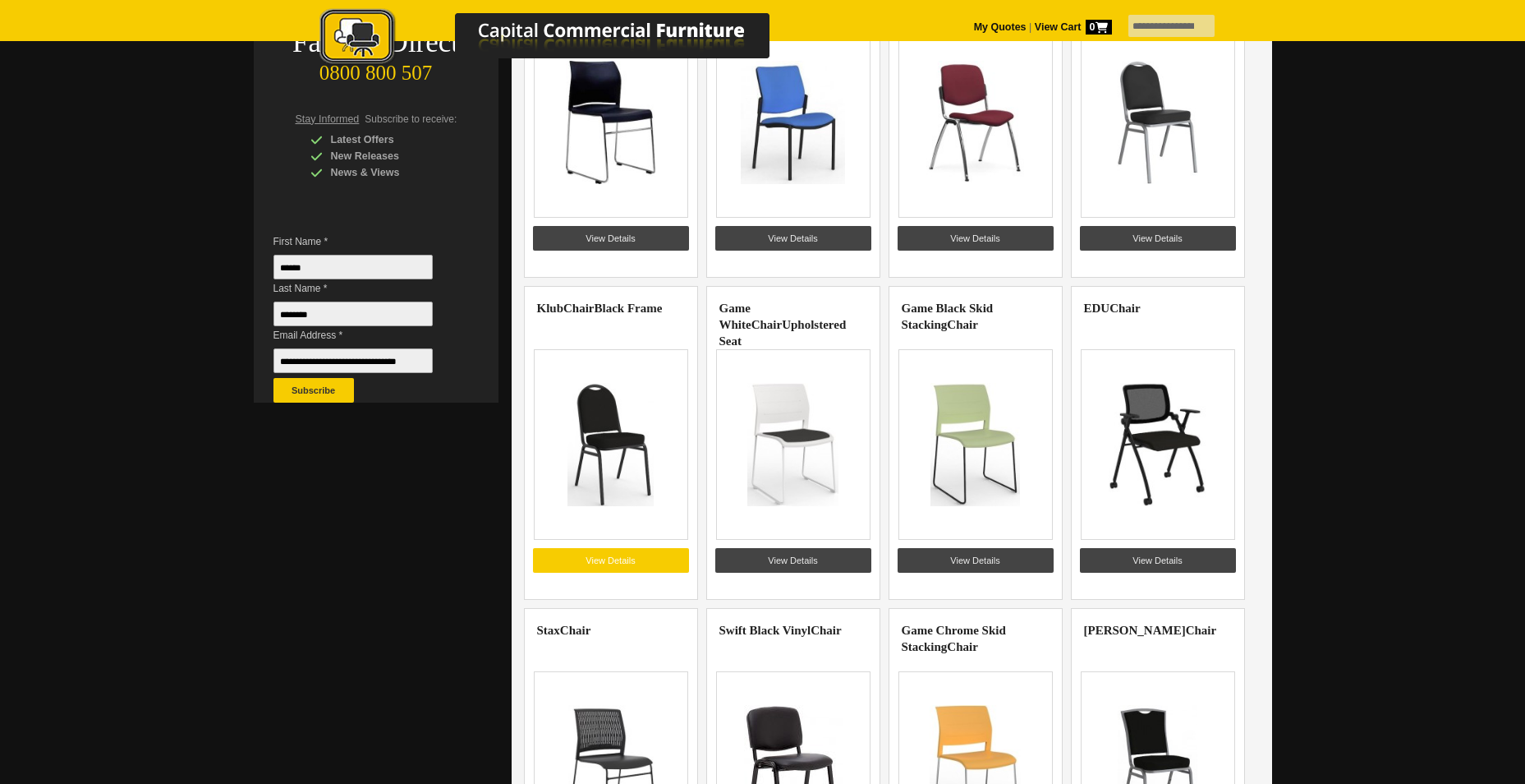
click at [617, 557] on link "View Details" at bounding box center [611, 560] width 156 height 24
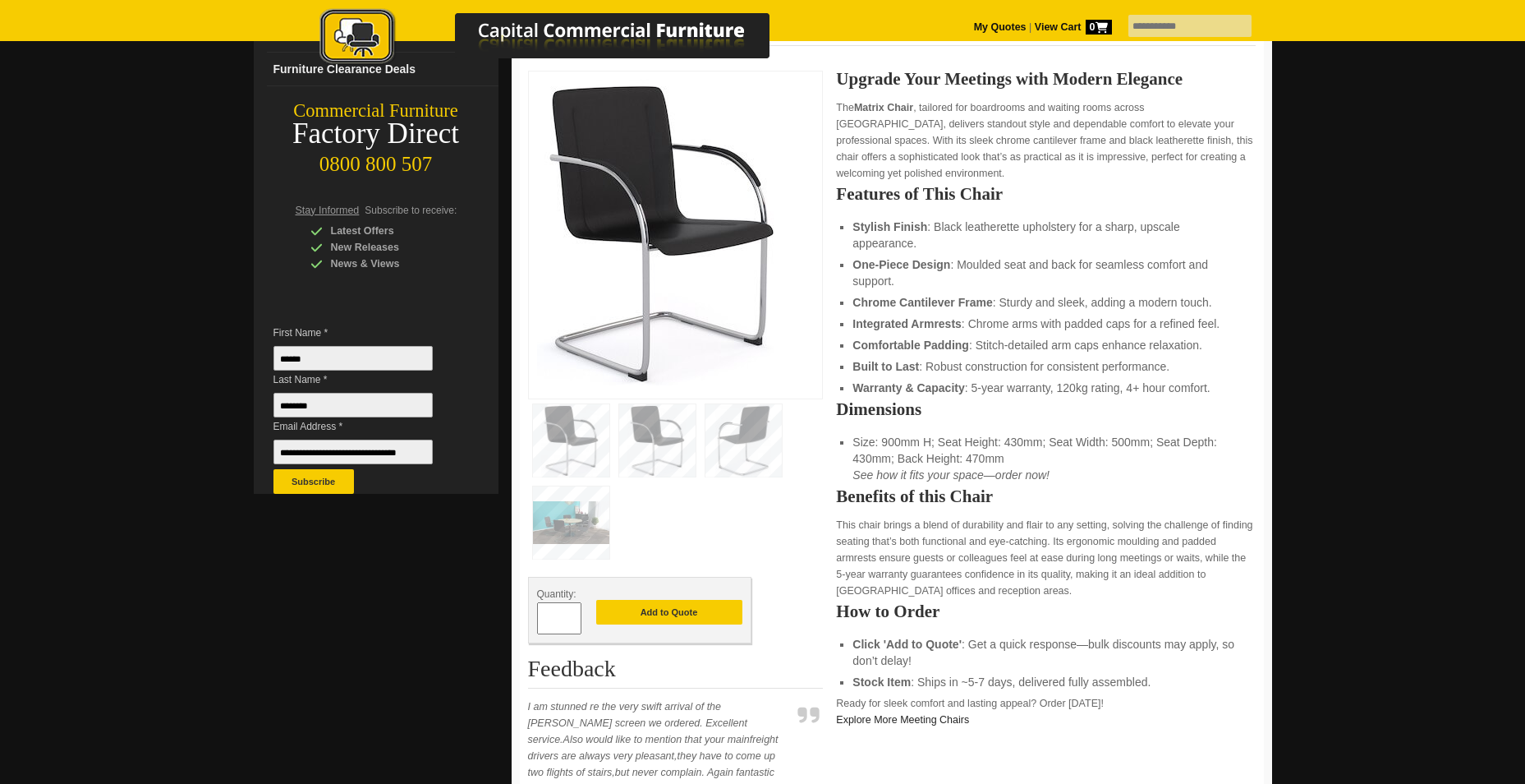
scroll to position [246, 0]
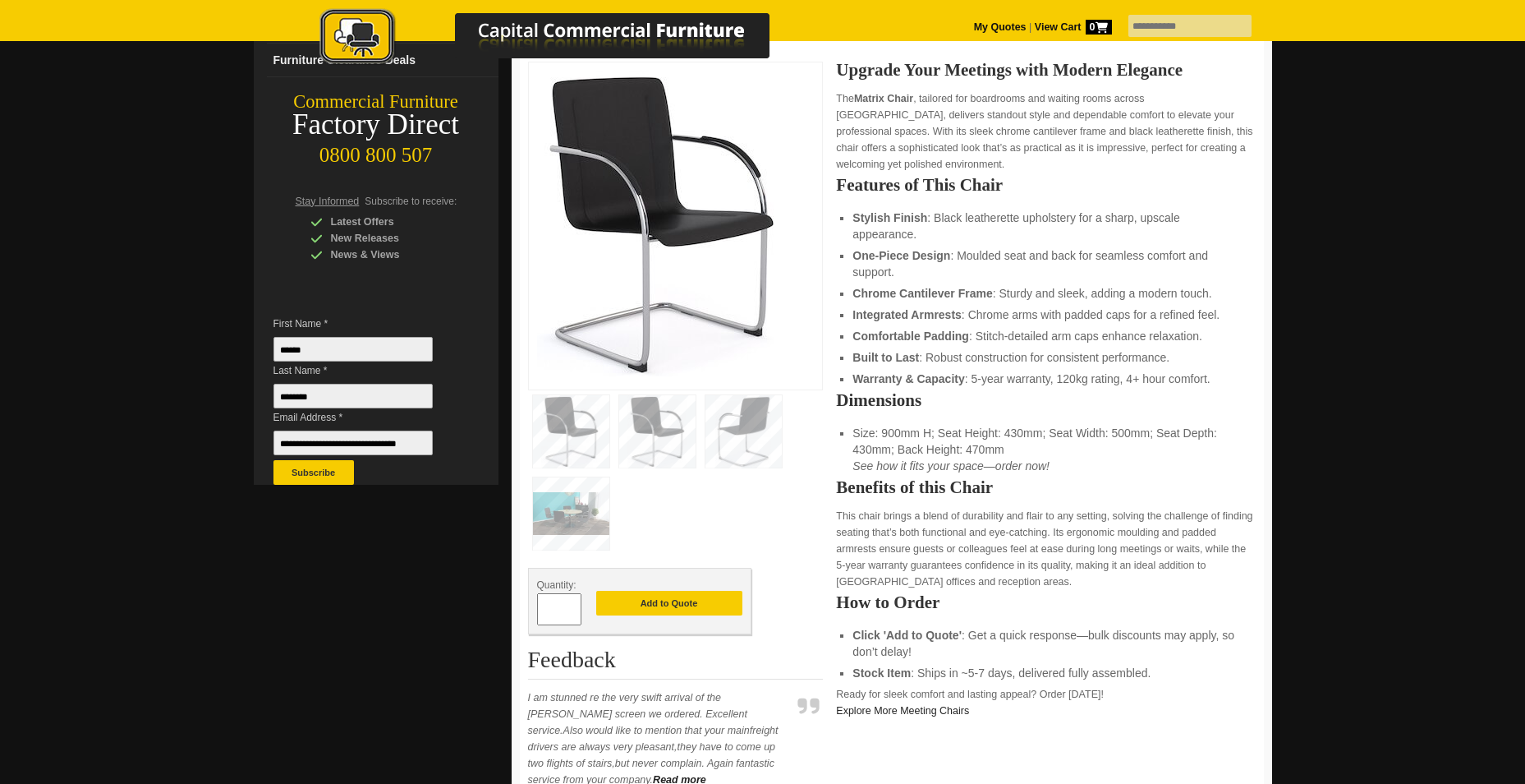
click at [576, 517] on img at bounding box center [571, 512] width 77 height 72
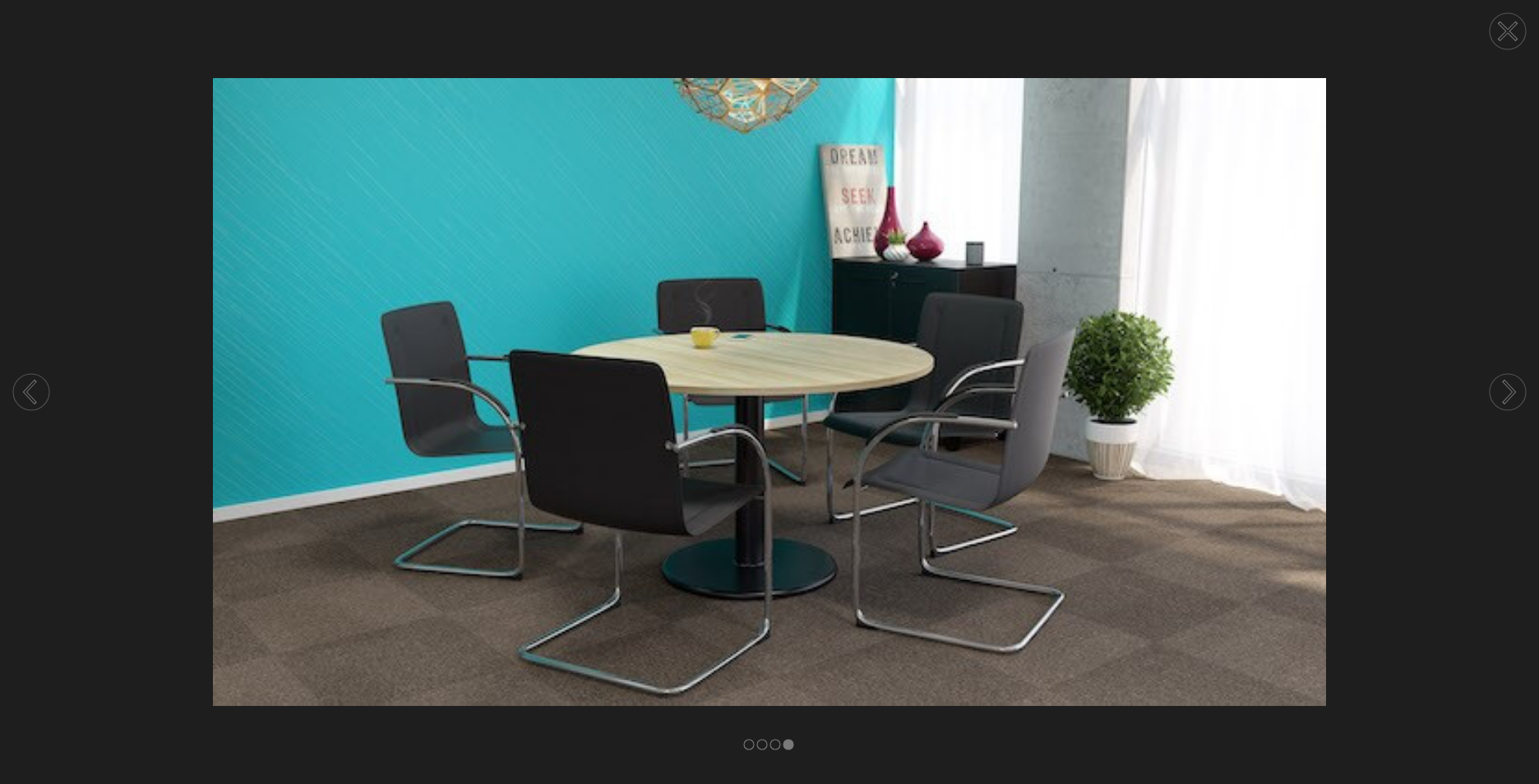
click at [1510, 34] on icon at bounding box center [1507, 32] width 17 height 17
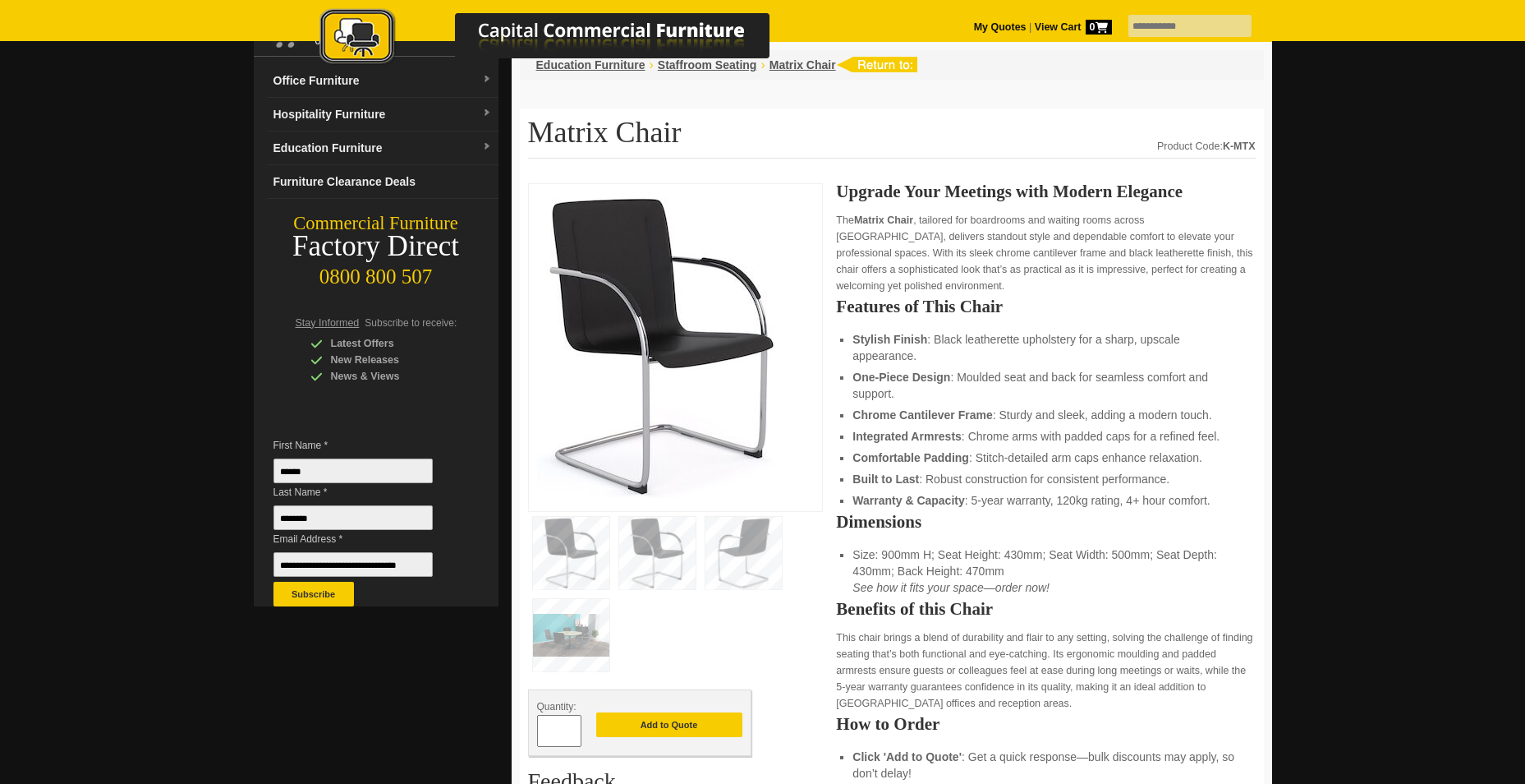
scroll to position [164, 0]
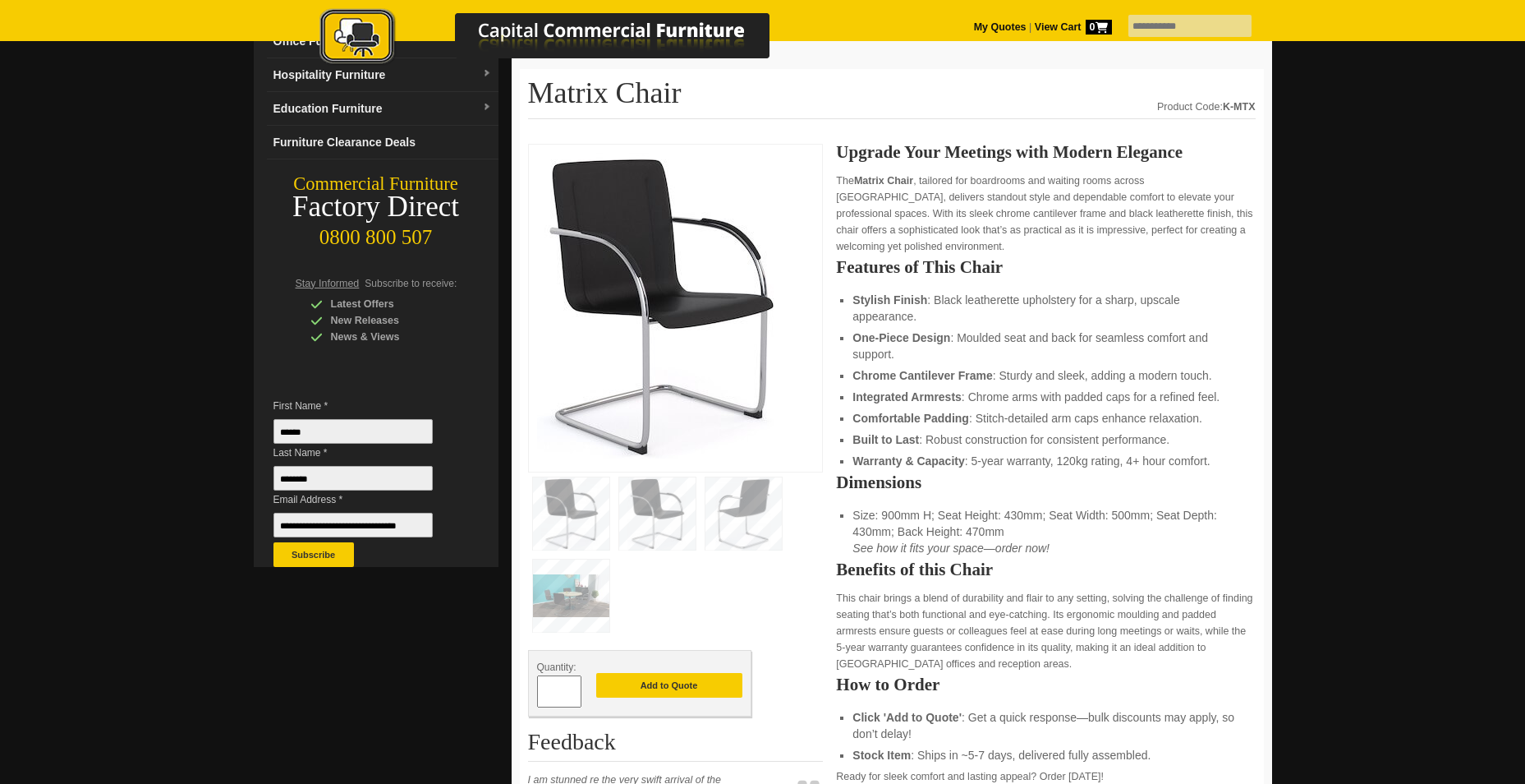
click at [671, 350] on img at bounding box center [659, 305] width 246 height 305
click at [721, 306] on img at bounding box center [659, 305] width 246 height 305
click at [668, 512] on img at bounding box center [658, 512] width 77 height 72
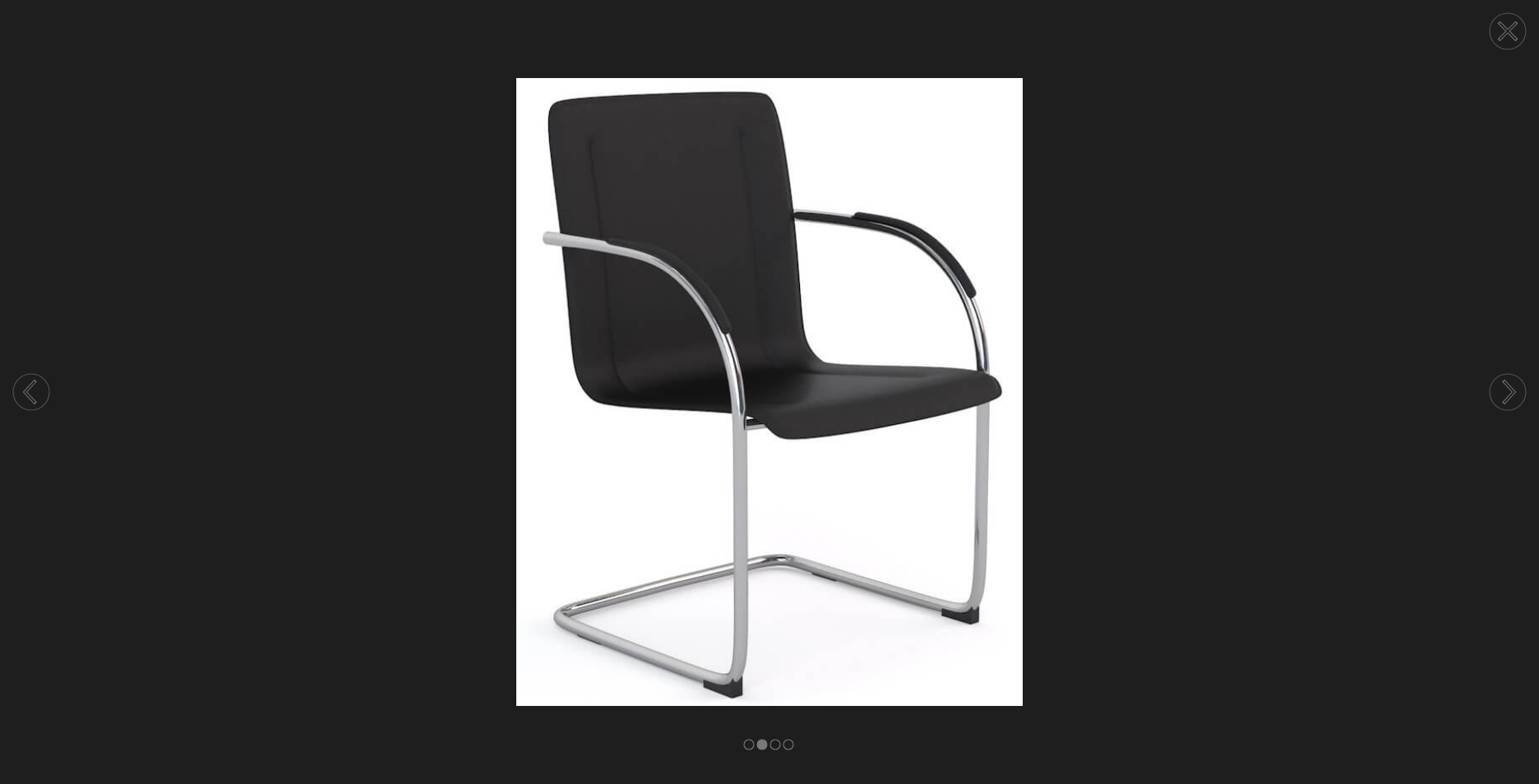
click at [1506, 390] on circle at bounding box center [1507, 392] width 37 height 37
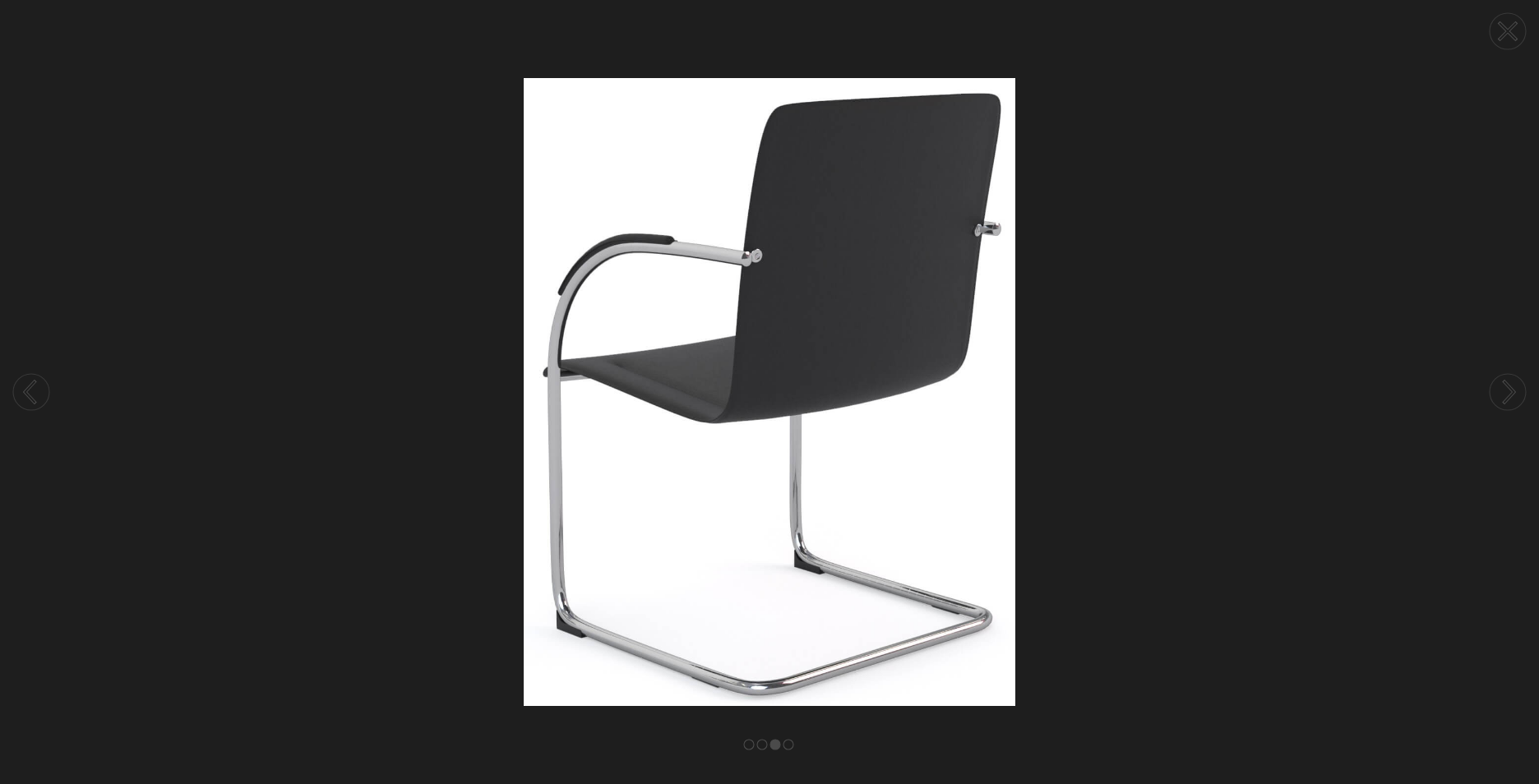
click at [1506, 390] on circle at bounding box center [1507, 392] width 37 height 37
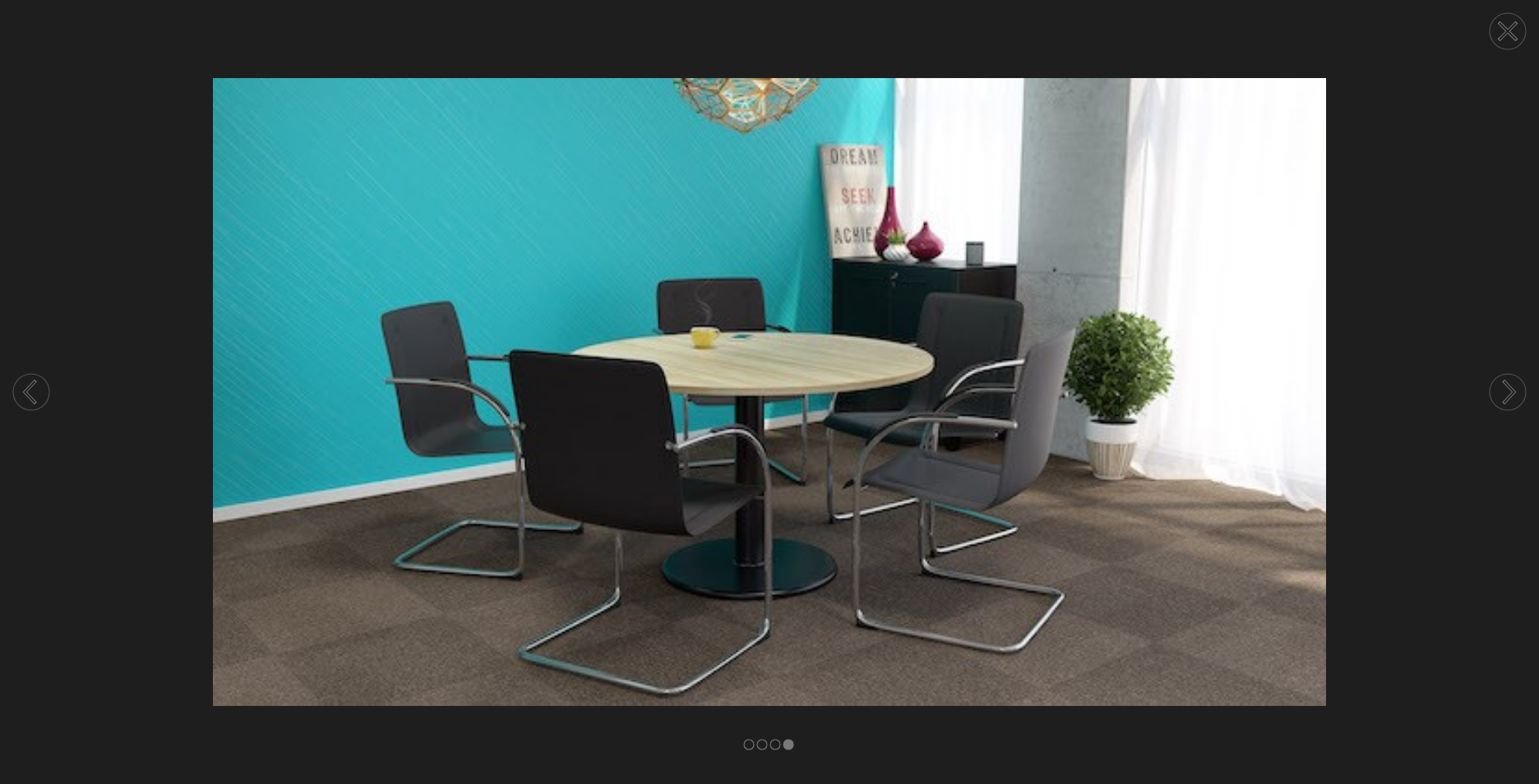
click at [1505, 33] on icon at bounding box center [1507, 32] width 17 height 17
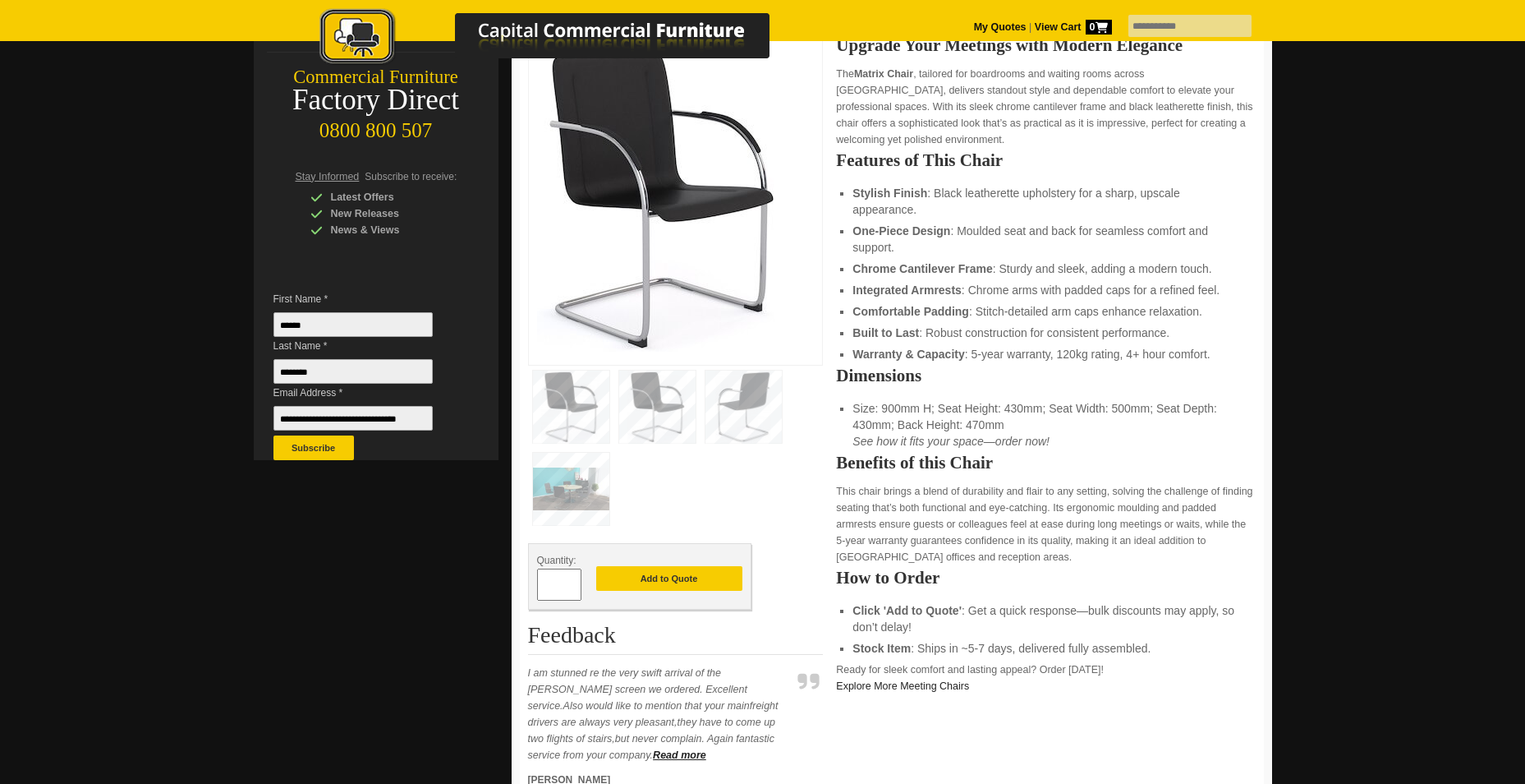
scroll to position [246, 0]
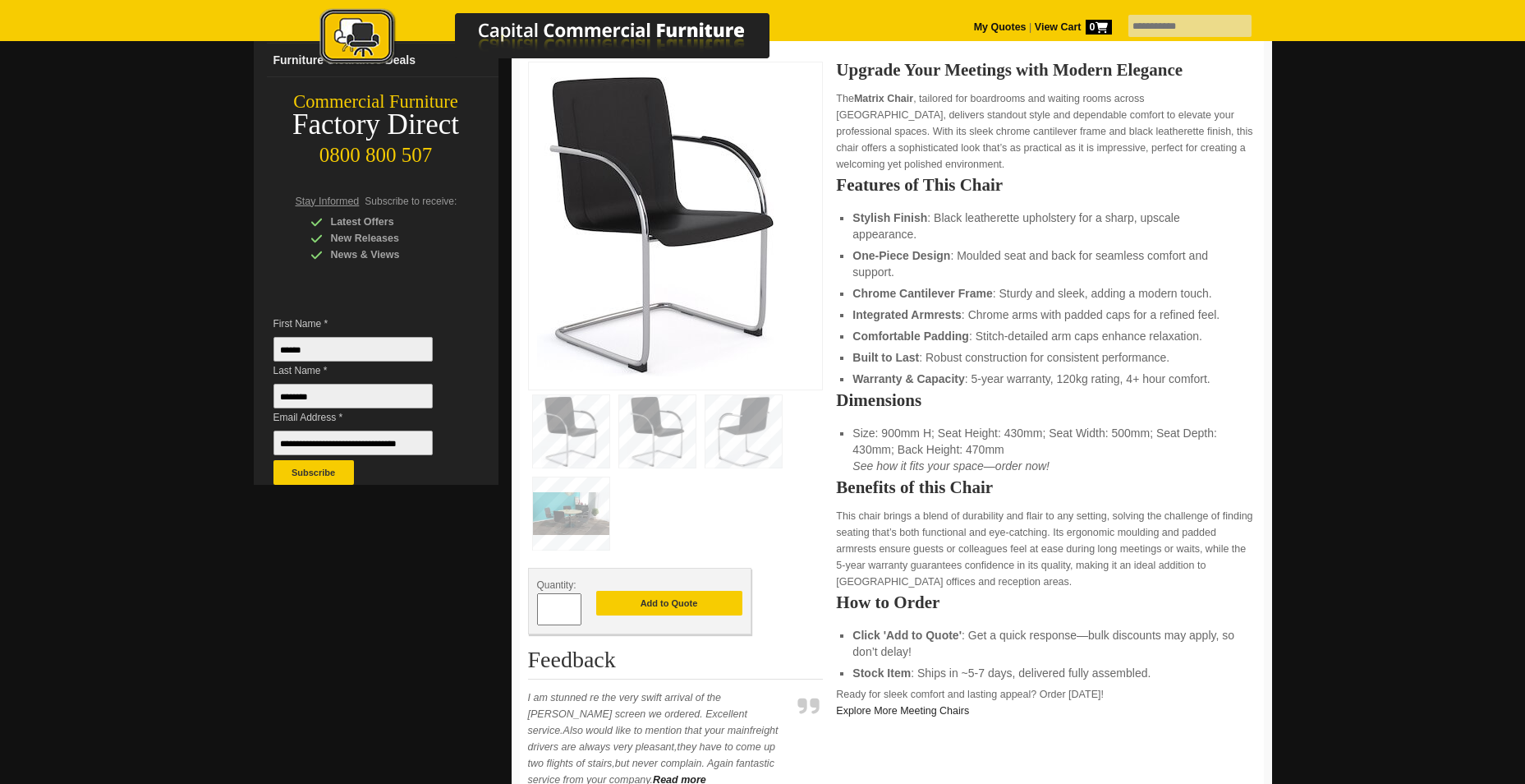
click at [984, 395] on h2 "Dimensions" at bounding box center [1045, 400] width 419 height 17
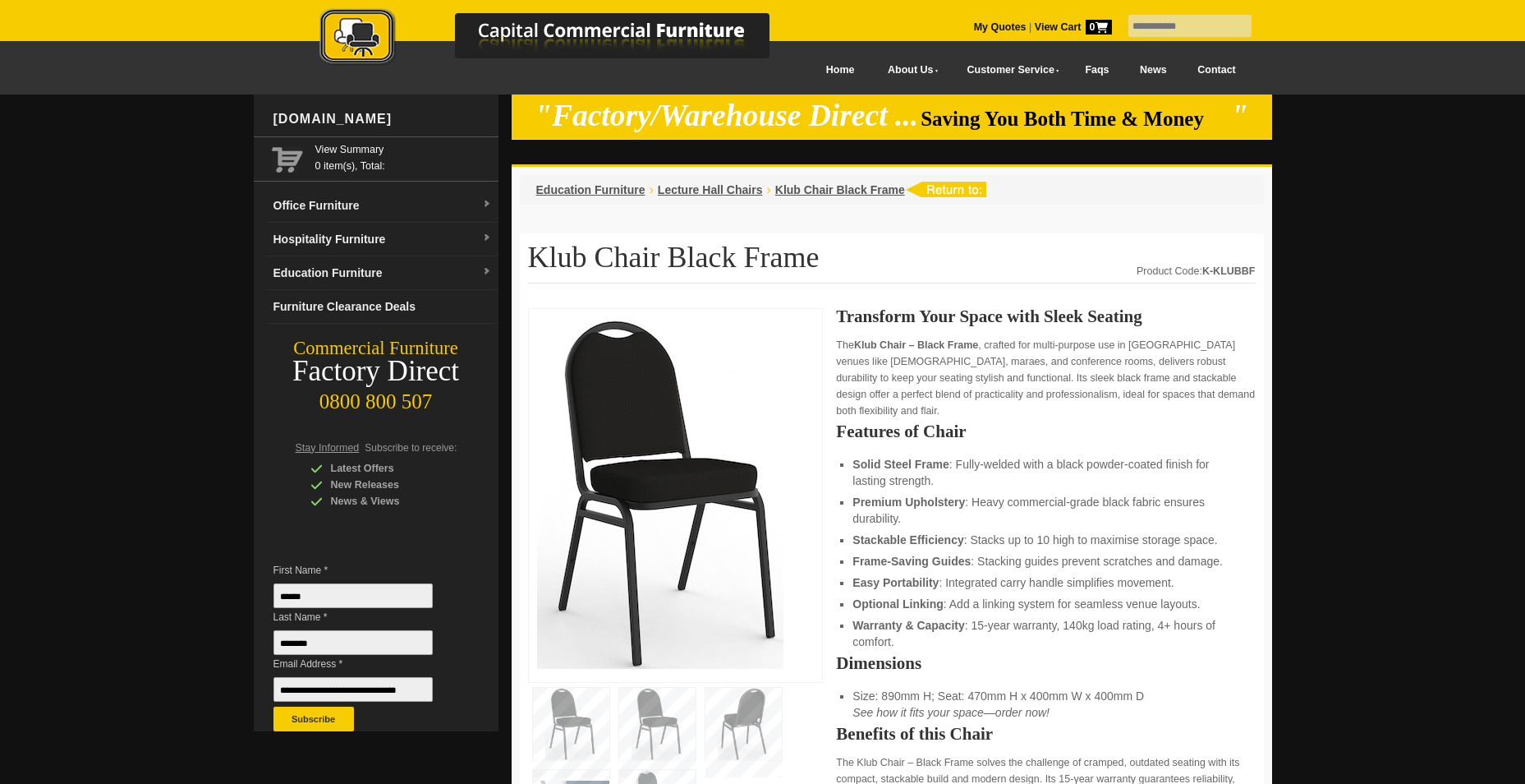
click at [692, 470] on img at bounding box center [659, 492] width 246 height 351
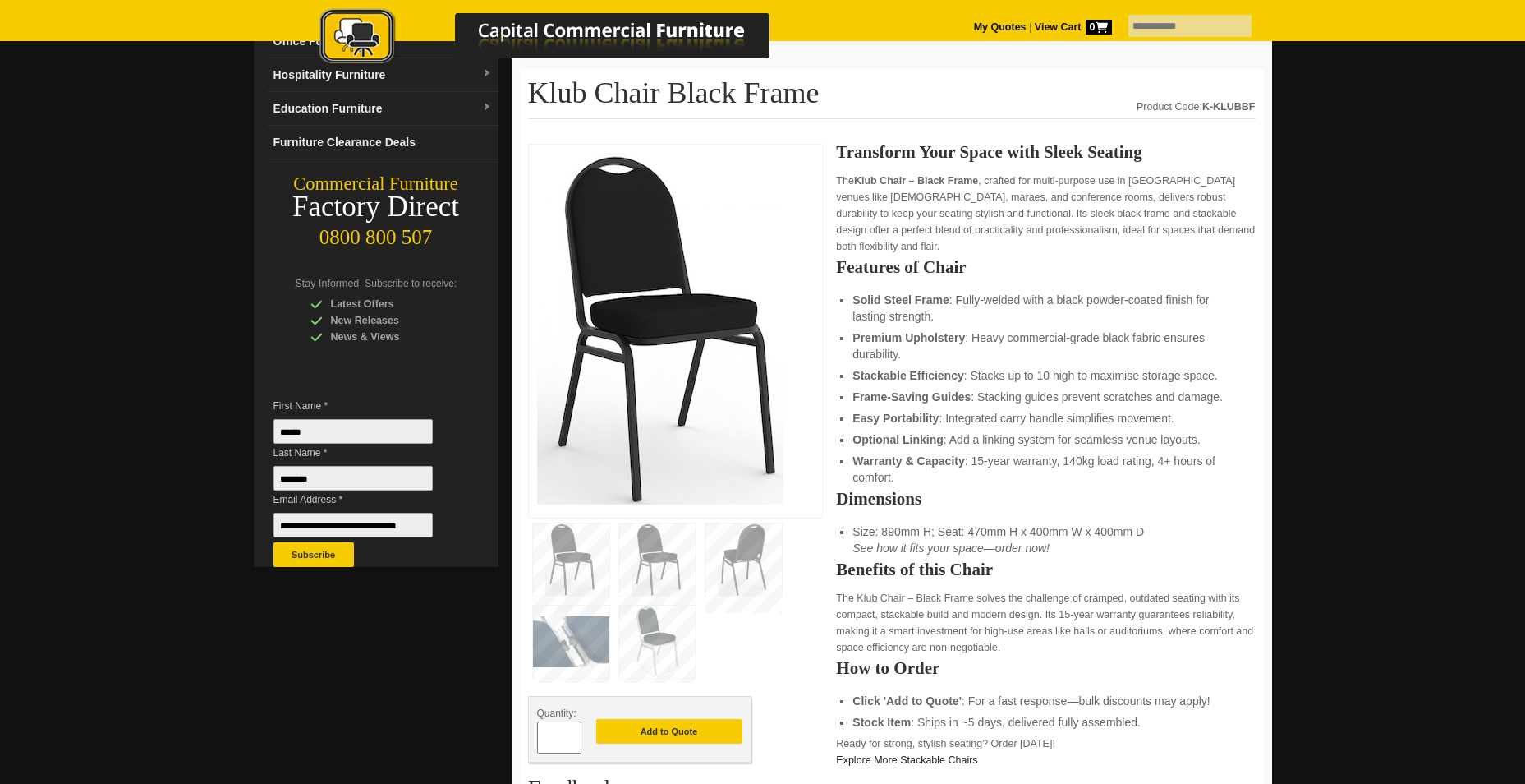
scroll to position [82, 0]
